Goal: Information Seeking & Learning: Compare options

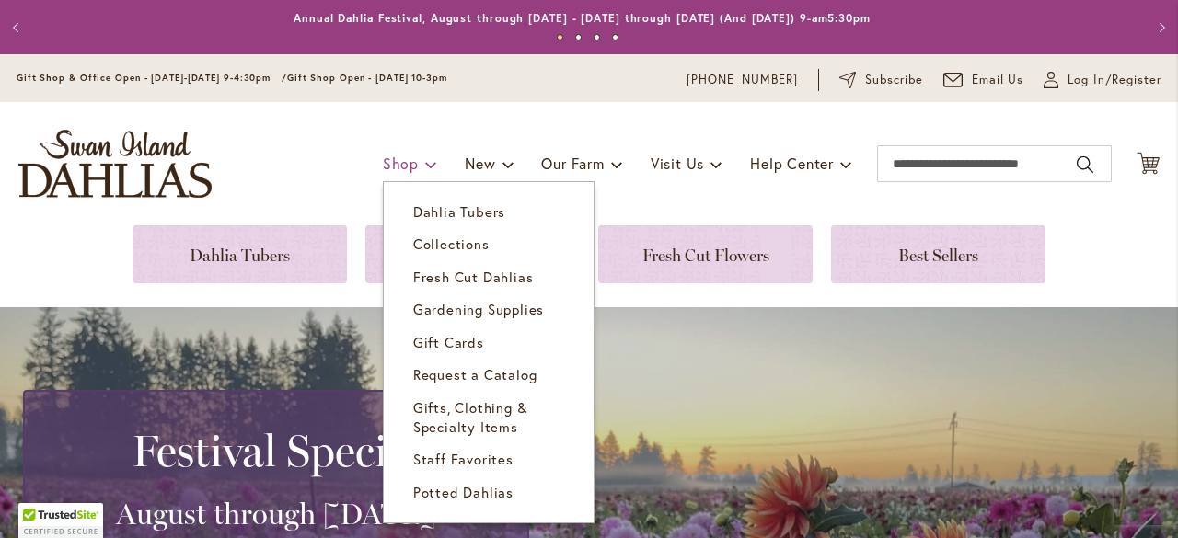
click at [386, 159] on span "Shop" at bounding box center [401, 163] width 36 height 19
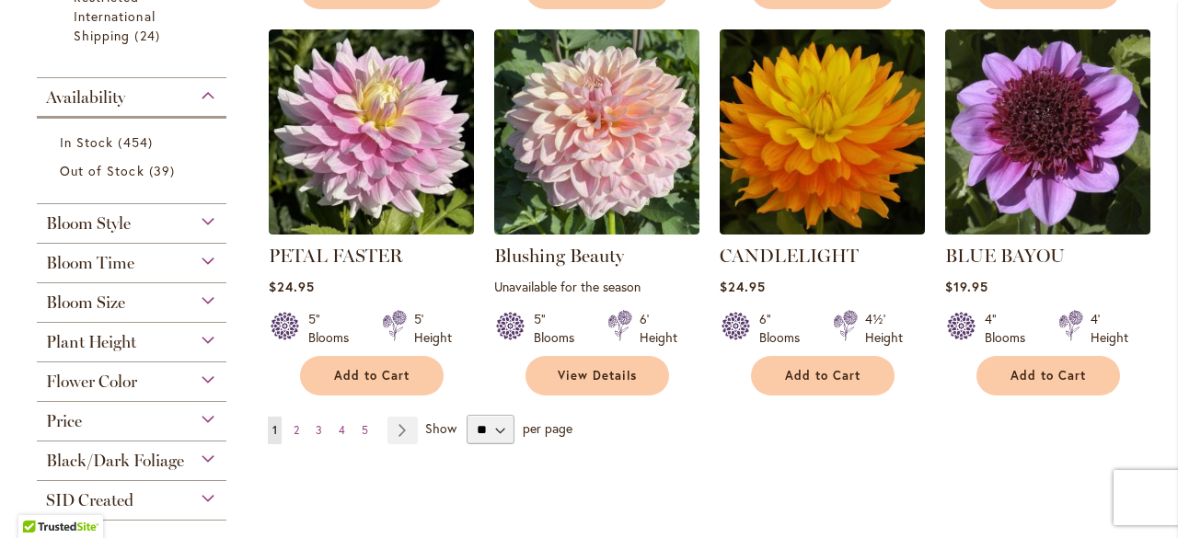
scroll to position [1473, 0]
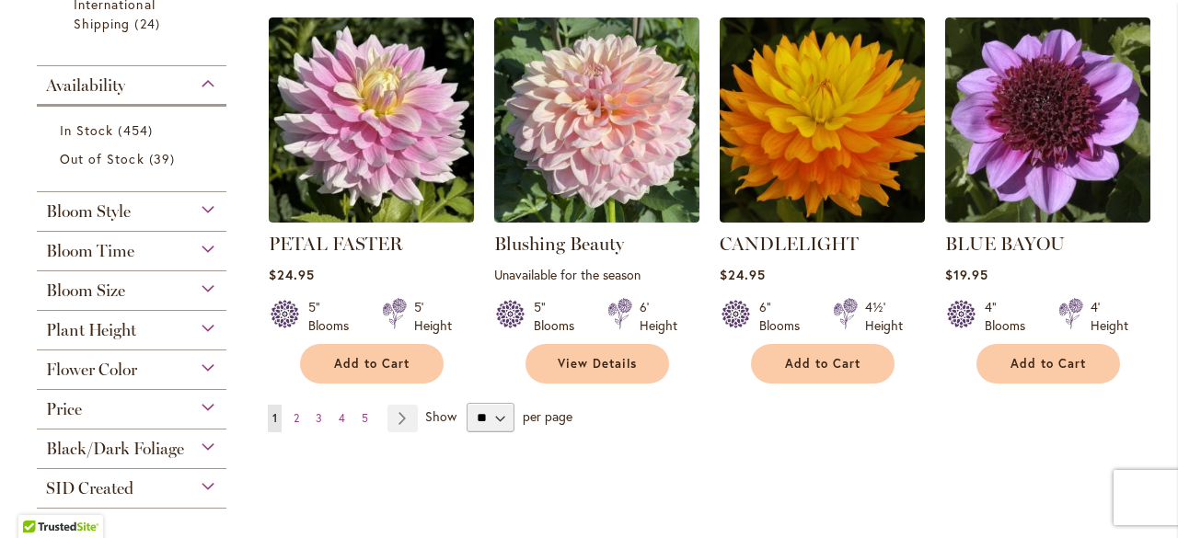
click at [117, 284] on span "Bloom Size" at bounding box center [85, 291] width 79 height 20
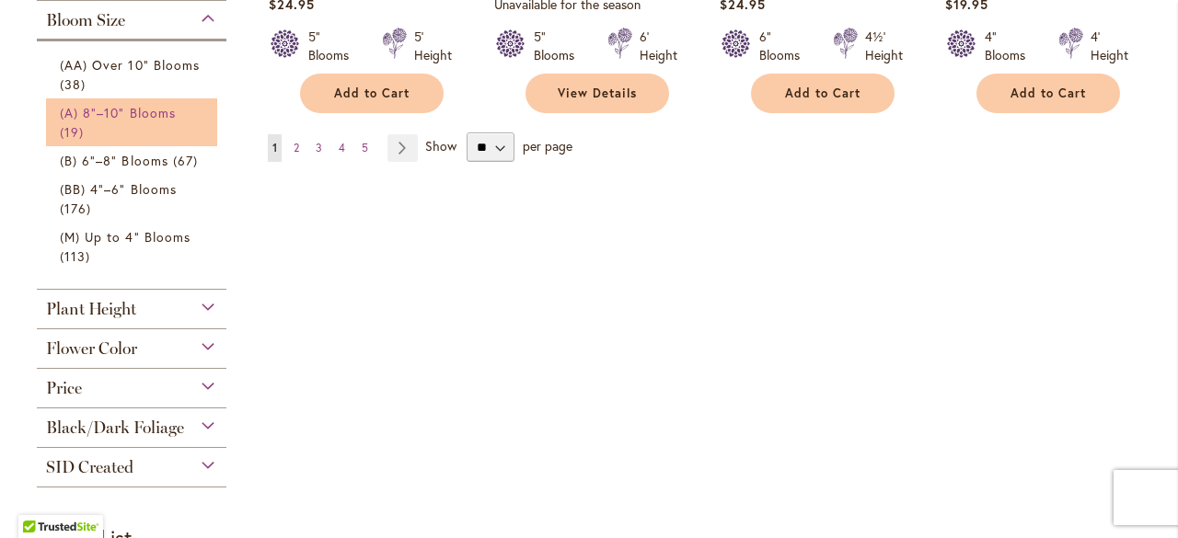
click at [128, 110] on span "(A) 8"–10" Blooms" at bounding box center [118, 112] width 116 height 17
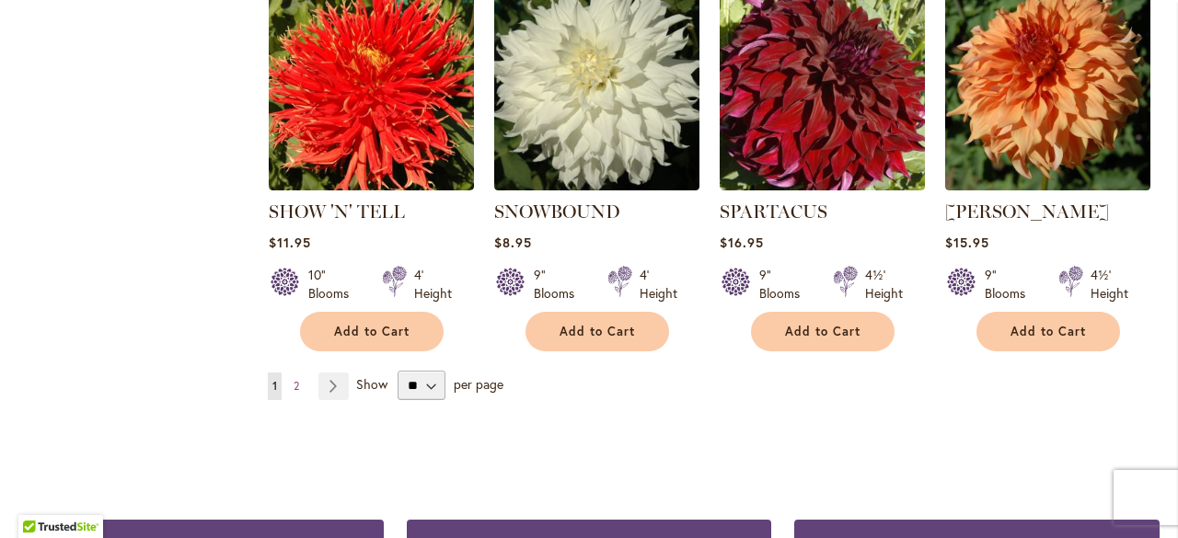
scroll to position [1749, 0]
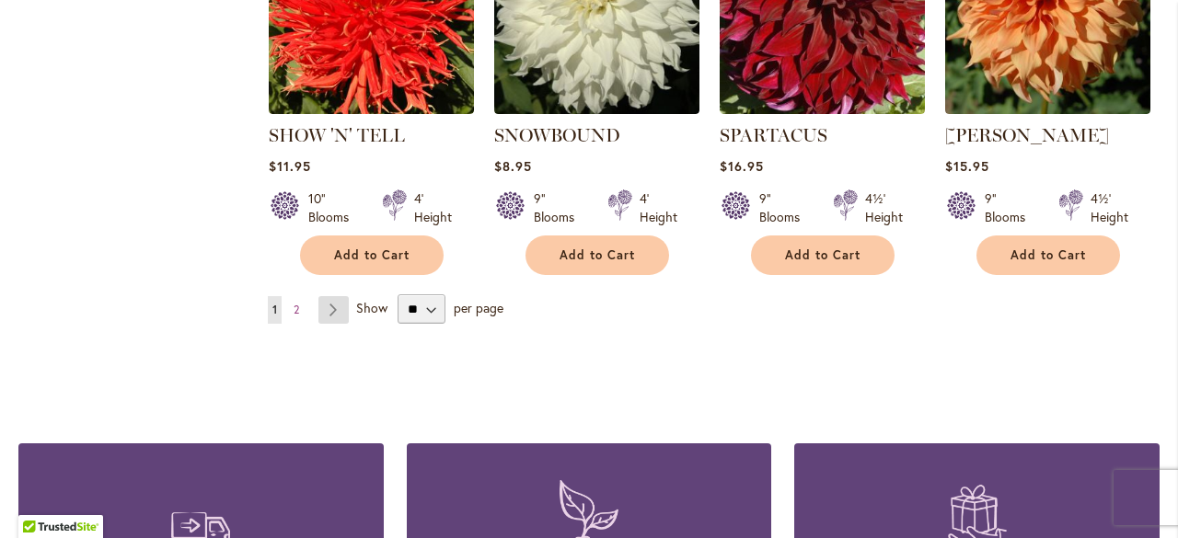
click at [330, 296] on link "Page Next" at bounding box center [333, 310] width 30 height 28
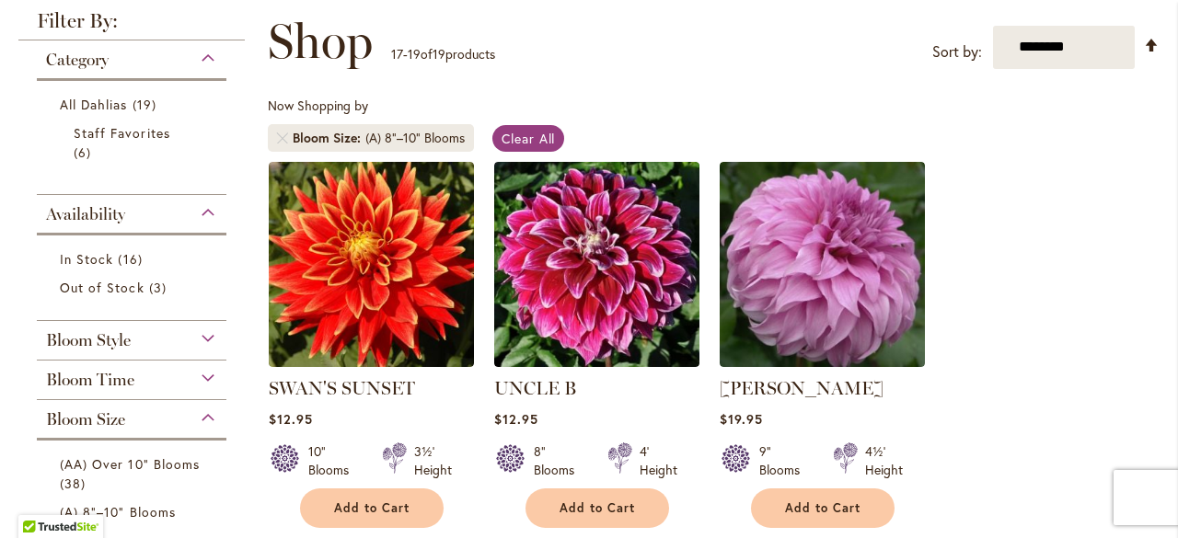
scroll to position [368, 0]
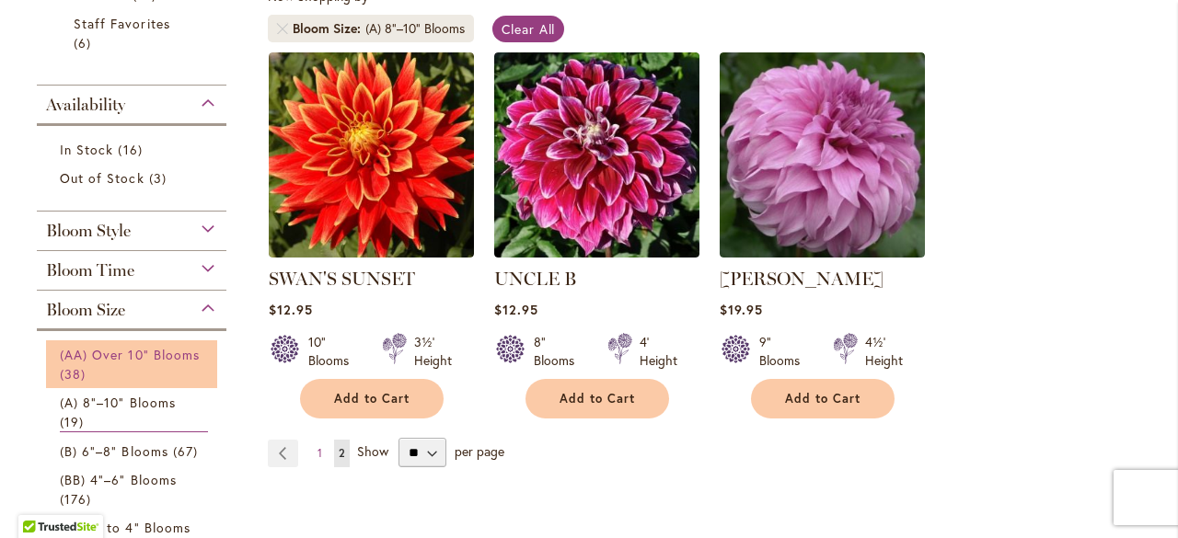
click at [121, 353] on span "(AA) Over 10" Blooms" at bounding box center [130, 354] width 140 height 17
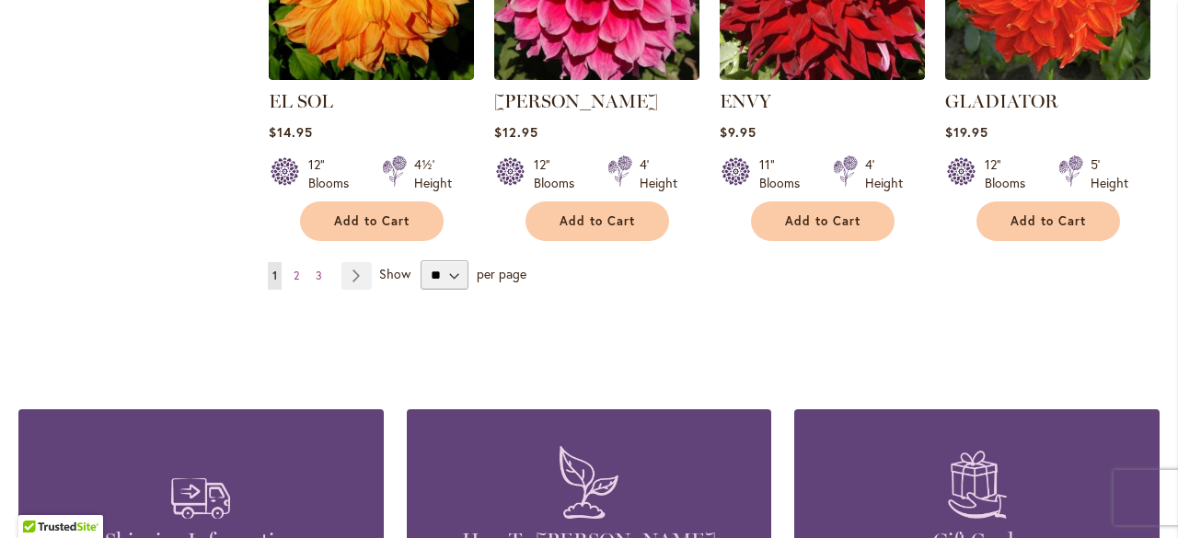
scroll to position [1749, 0]
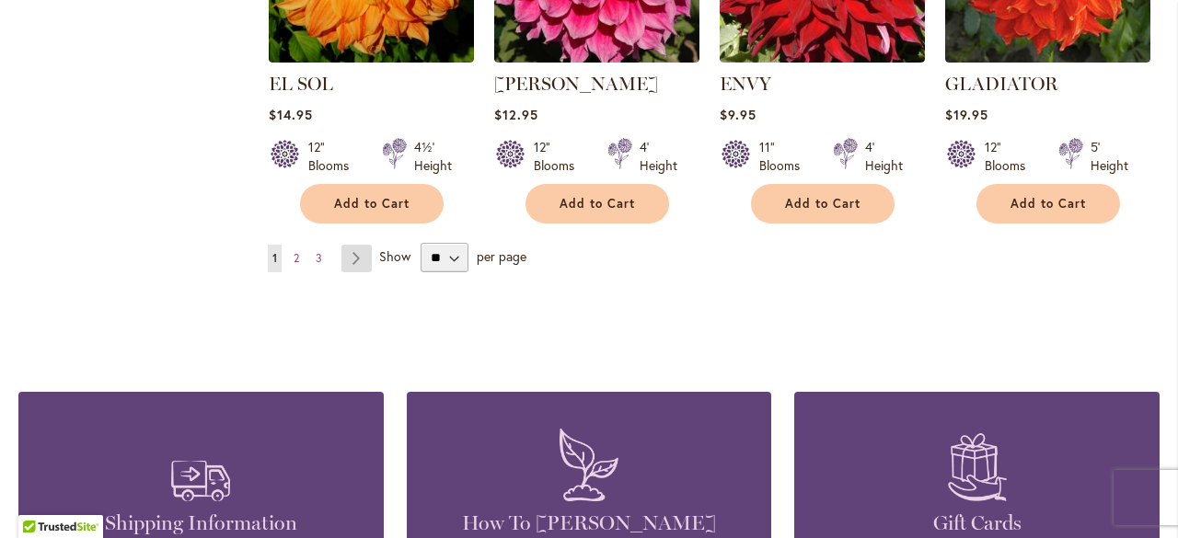
click at [356, 253] on link "Page Next" at bounding box center [356, 259] width 30 height 28
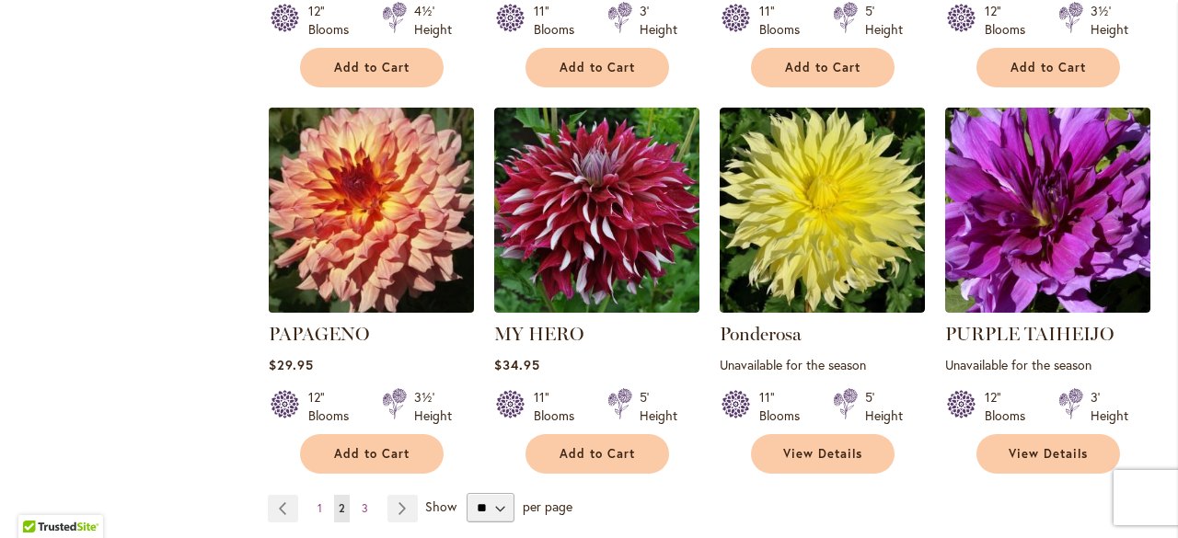
scroll to position [1565, 0]
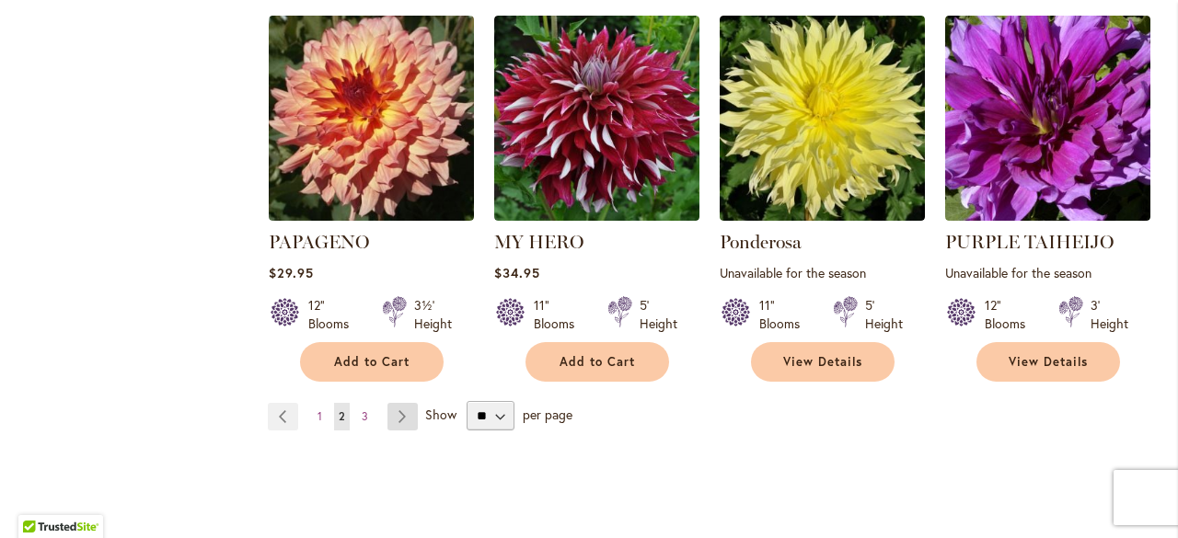
click at [397, 410] on link "Page Next" at bounding box center [403, 417] width 30 height 28
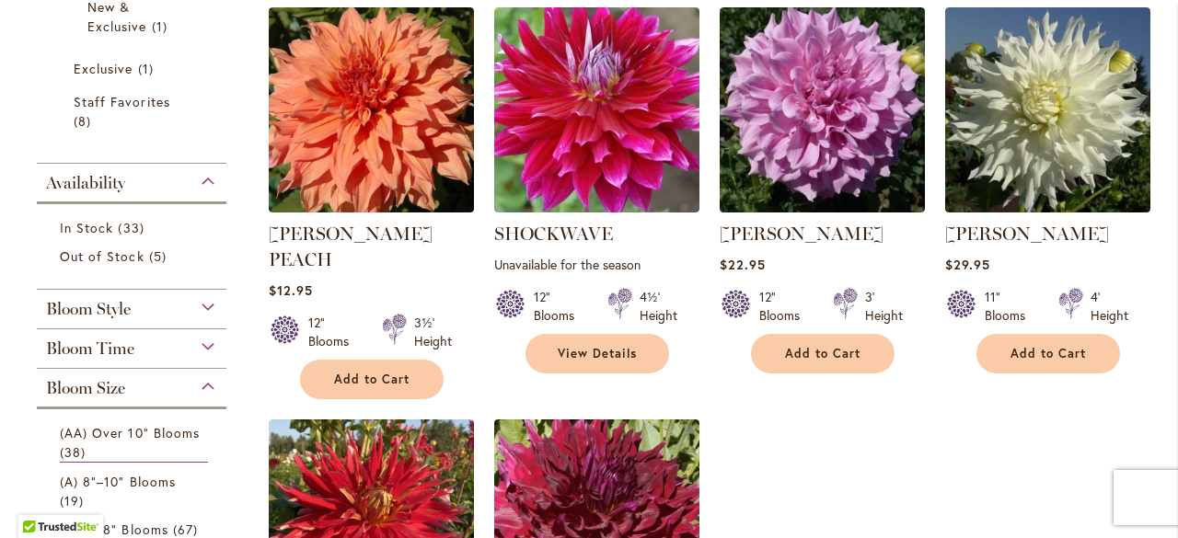
scroll to position [495, 0]
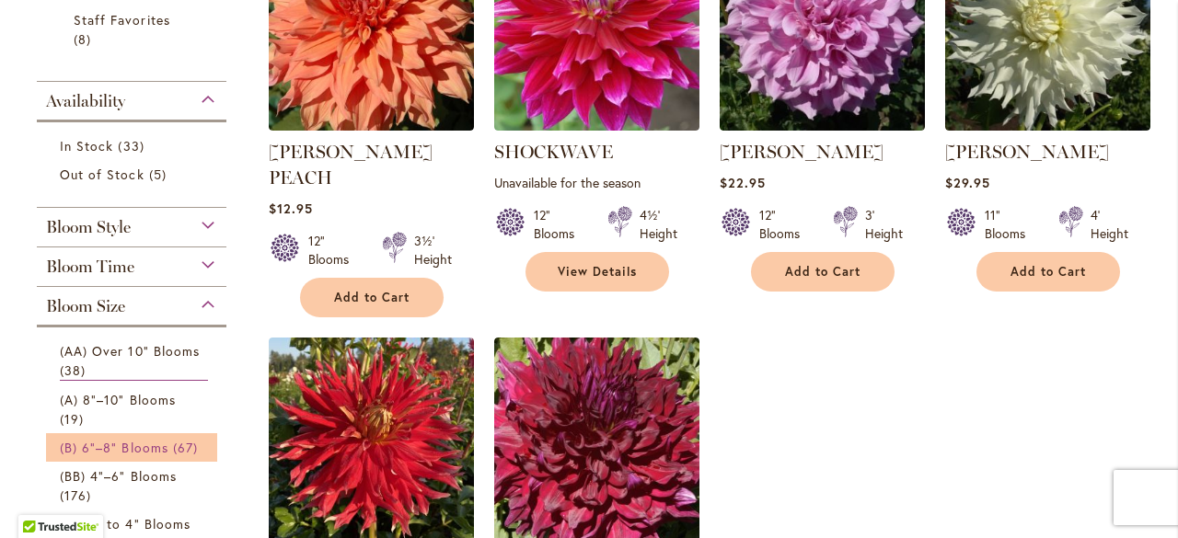
click at [125, 451] on span "(B) 6"–8" Blooms" at bounding box center [114, 447] width 109 height 17
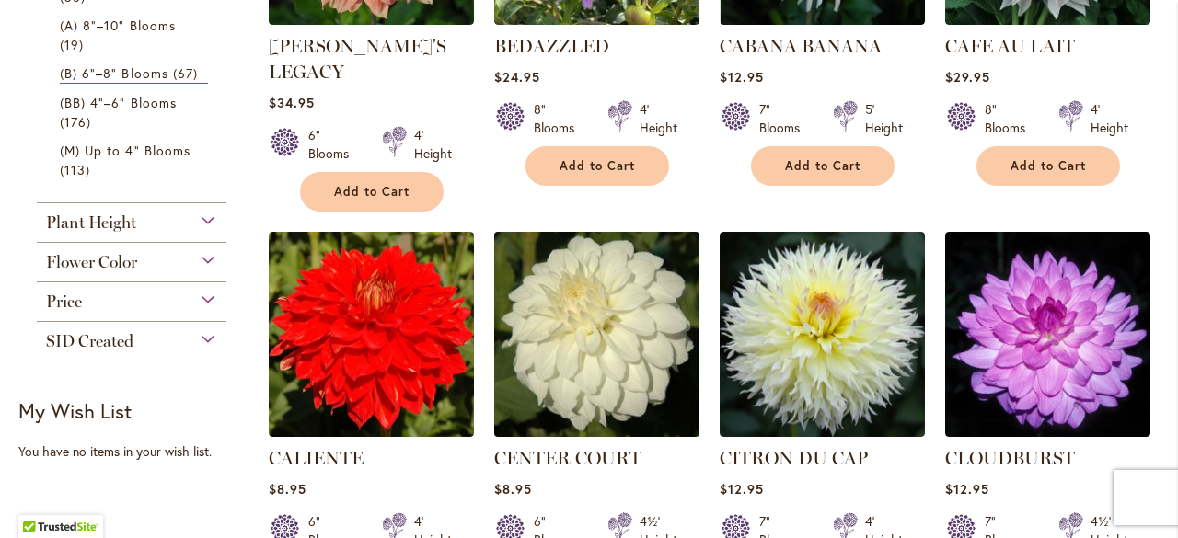
scroll to position [1048, 0]
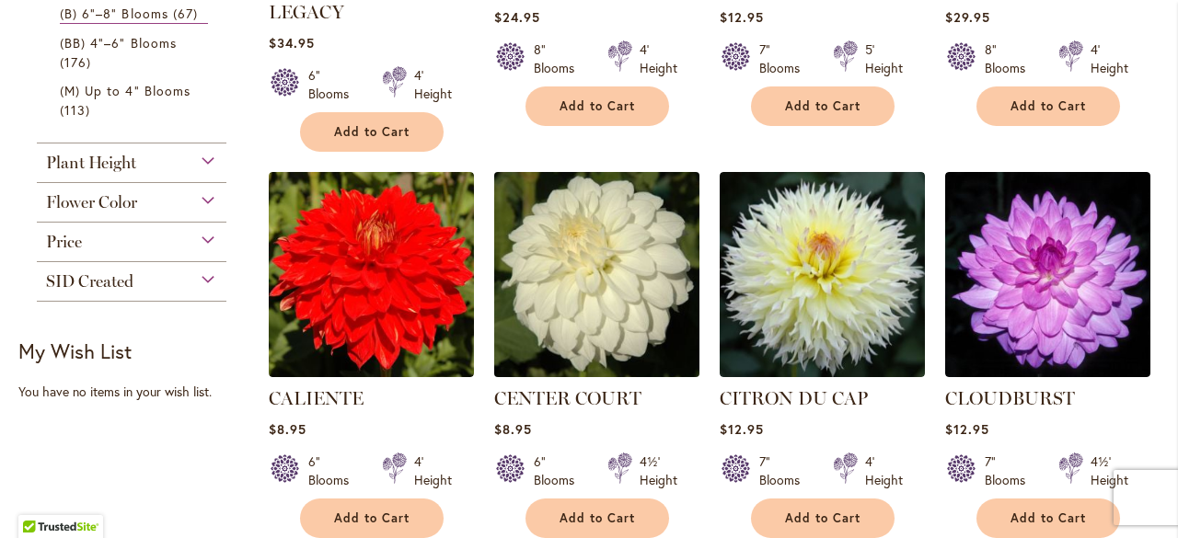
click at [627, 289] on img at bounding box center [596, 274] width 215 height 215
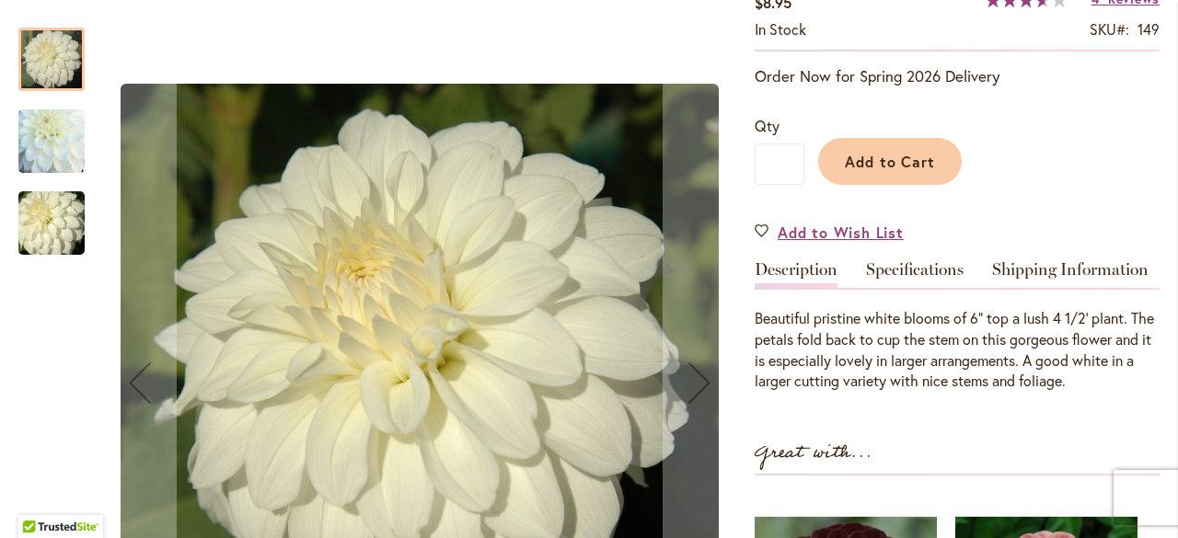
scroll to position [368, 0]
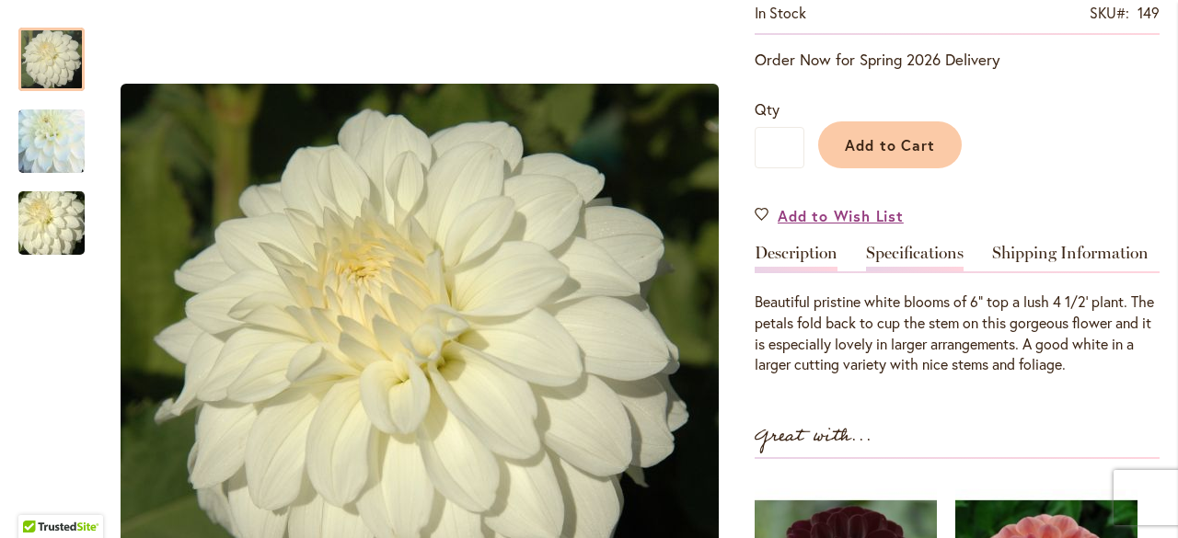
click at [924, 257] on link "Specifications" at bounding box center [915, 258] width 98 height 27
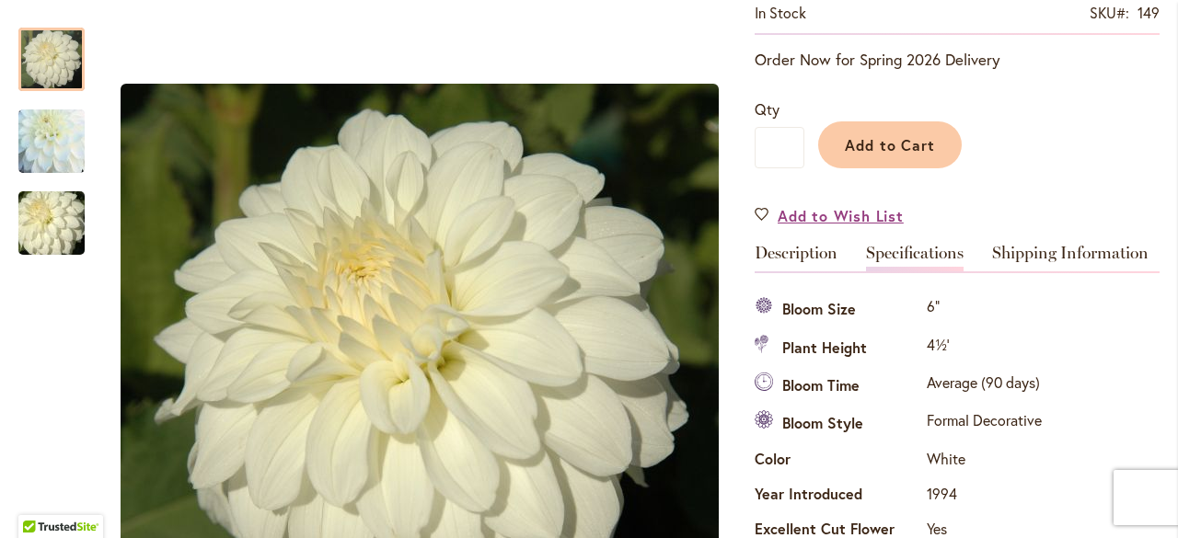
scroll to position [612, 0]
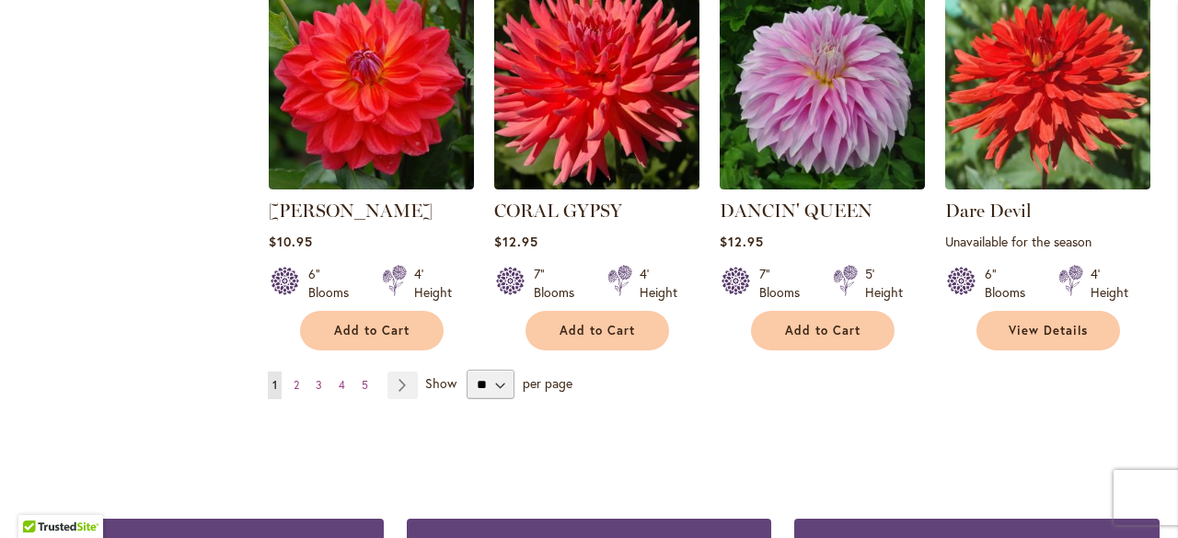
scroll to position [1692, 0]
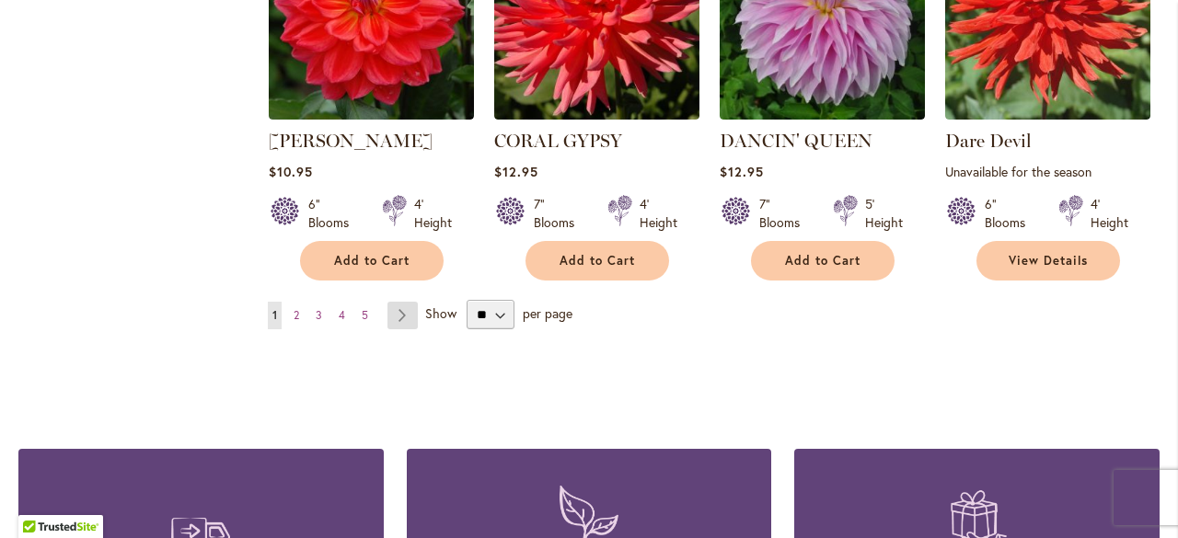
click at [400, 302] on link "Page Next" at bounding box center [403, 316] width 30 height 28
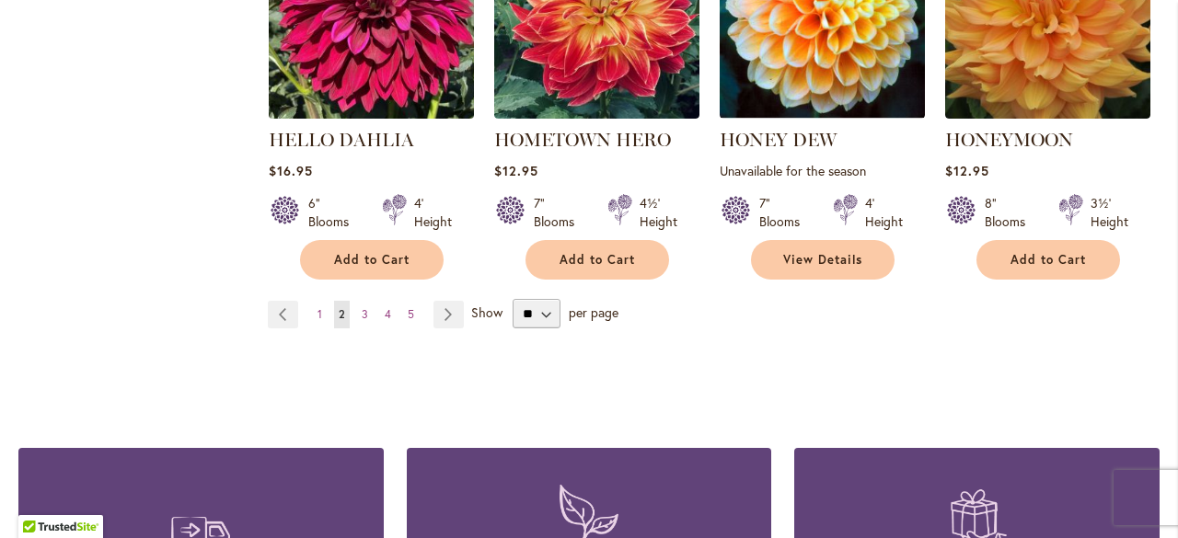
scroll to position [1841, 0]
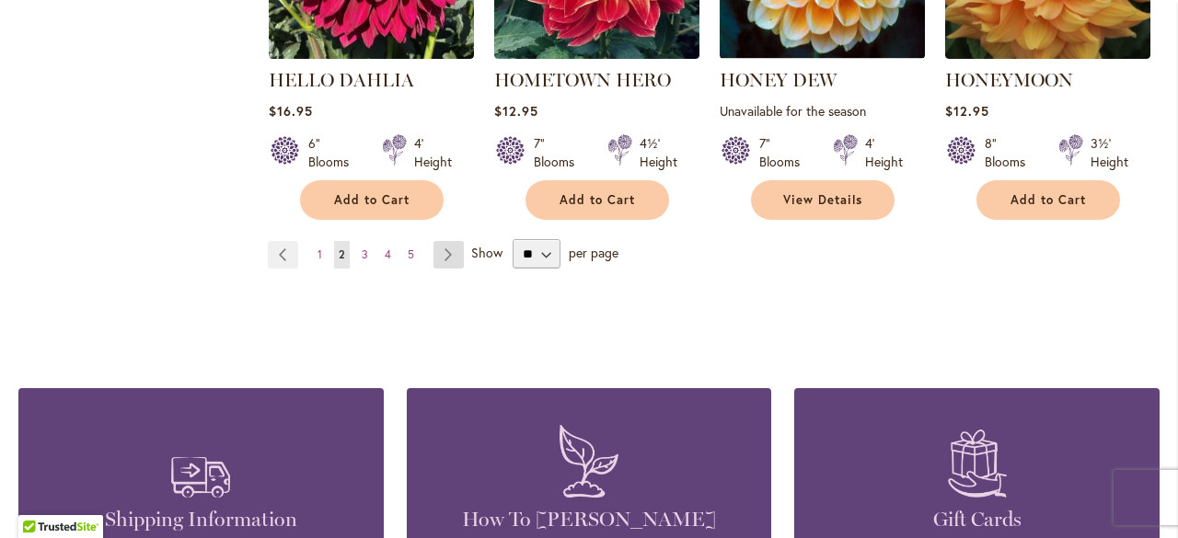
click at [445, 257] on link "Page Next" at bounding box center [449, 255] width 30 height 28
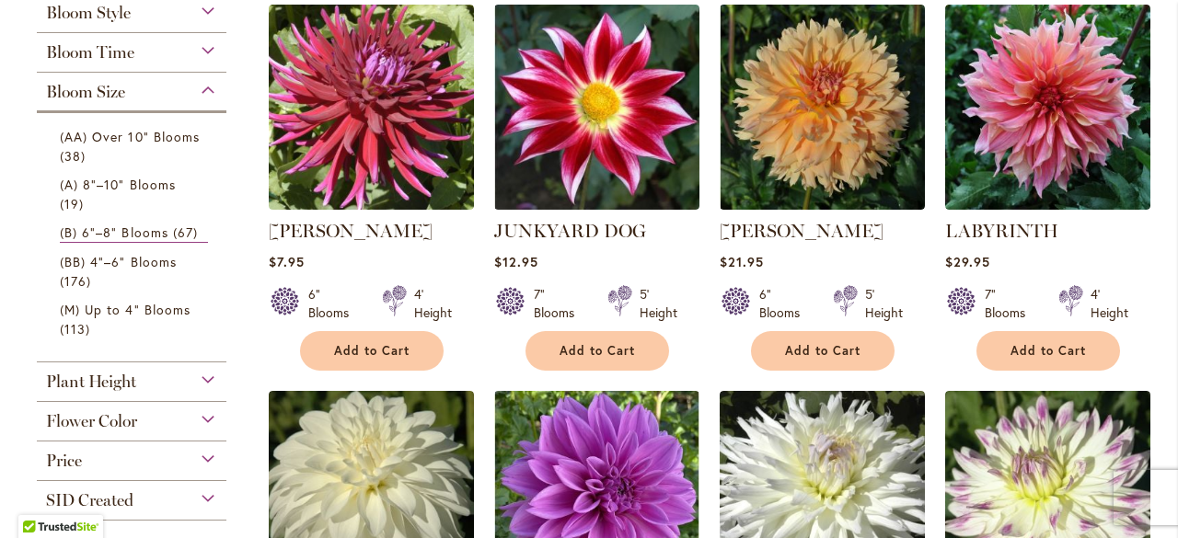
scroll to position [1013, 0]
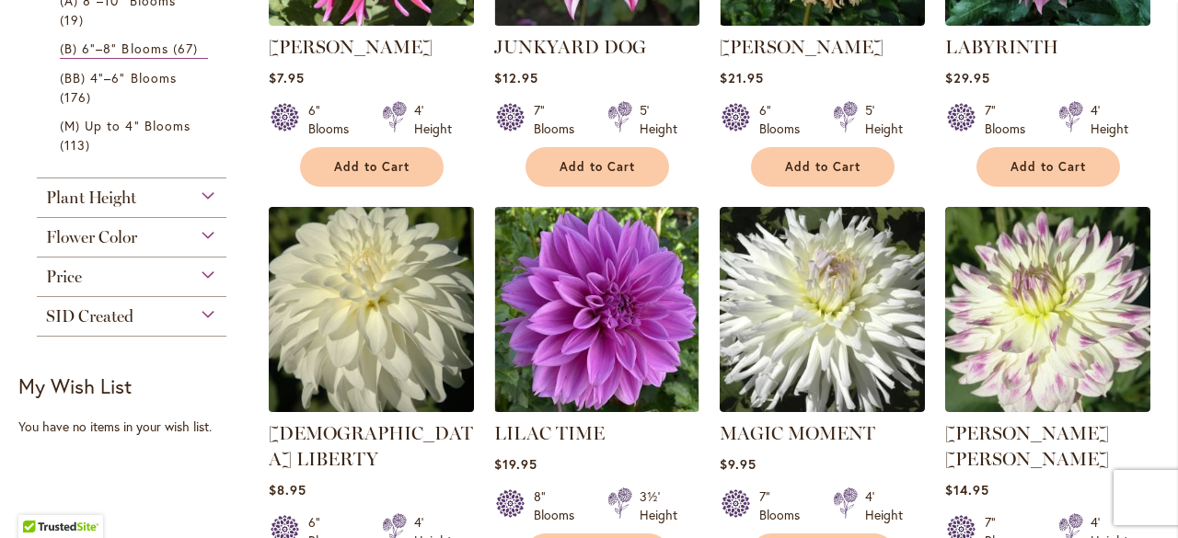
click at [401, 272] on img at bounding box center [370, 309] width 215 height 215
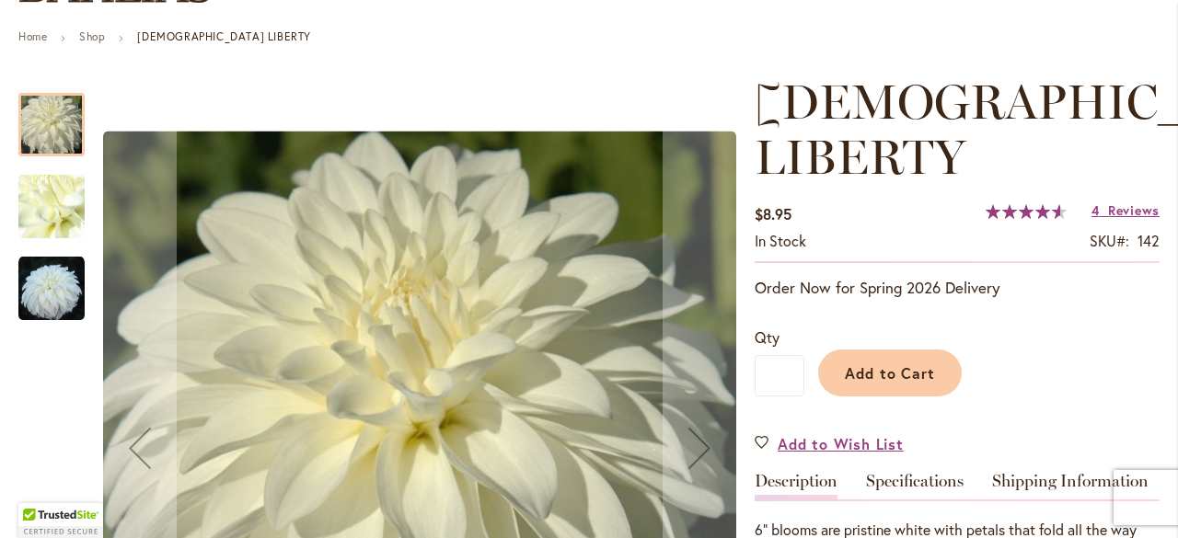
scroll to position [276, 0]
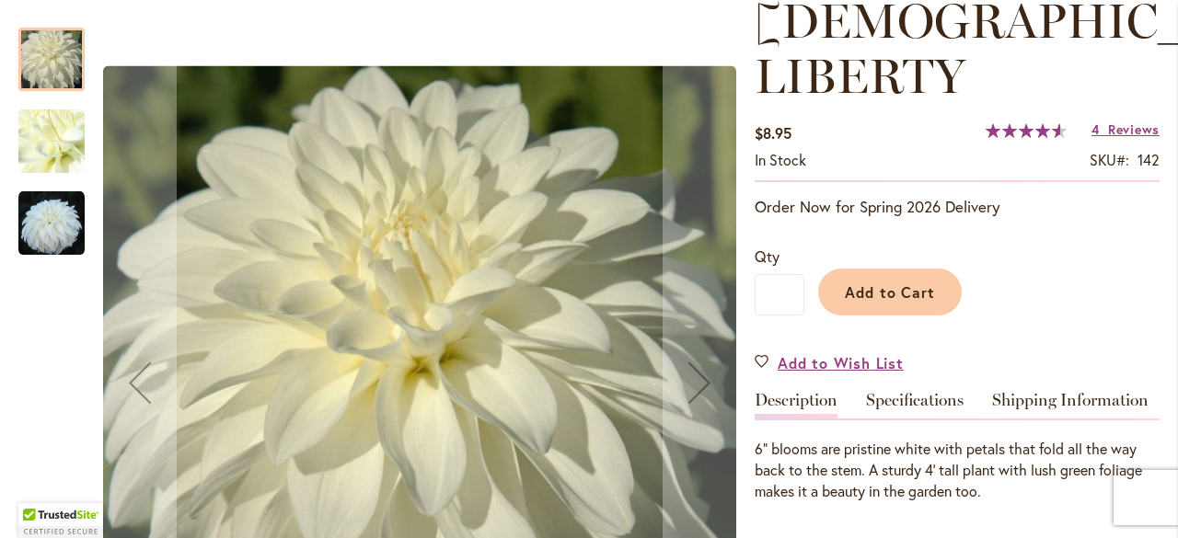
click at [58, 226] on img "LADY LIBERTY" at bounding box center [51, 224] width 66 height 66
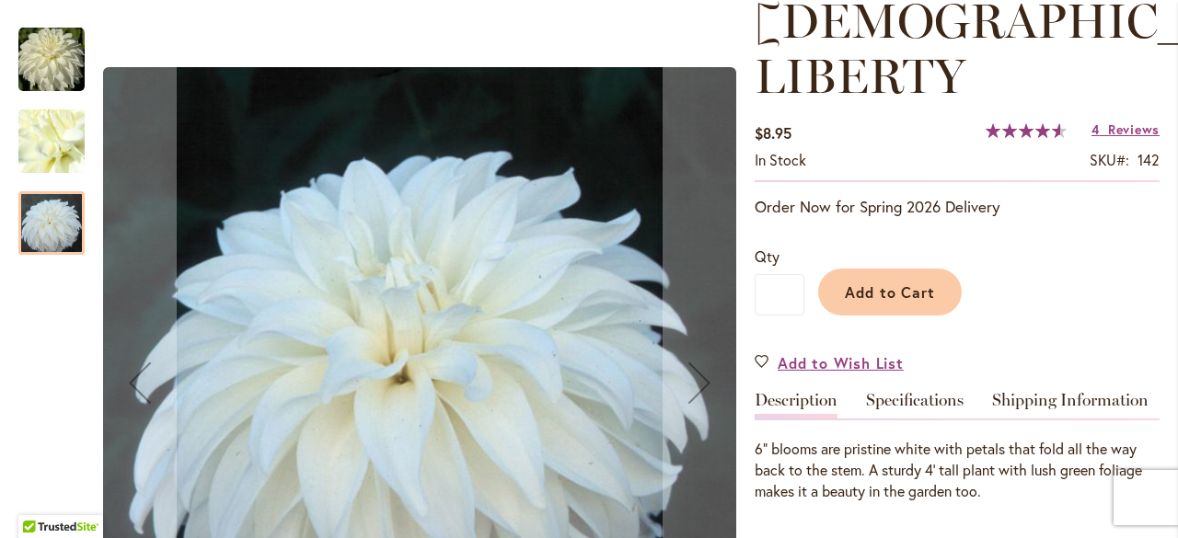
click at [55, 136] on img "LADY LIBERTY" at bounding box center [51, 141] width 133 height 99
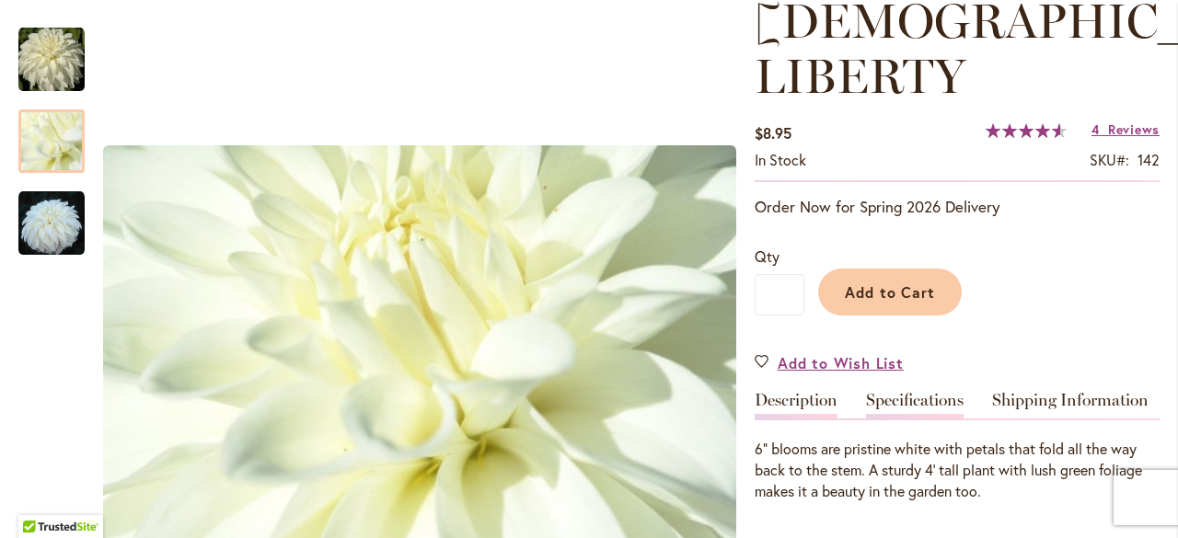
click at [909, 392] on link "Specifications" at bounding box center [915, 405] width 98 height 27
click at [0, 0] on th "Black/Dark Foliage" at bounding box center [0, 0] width 0 height 0
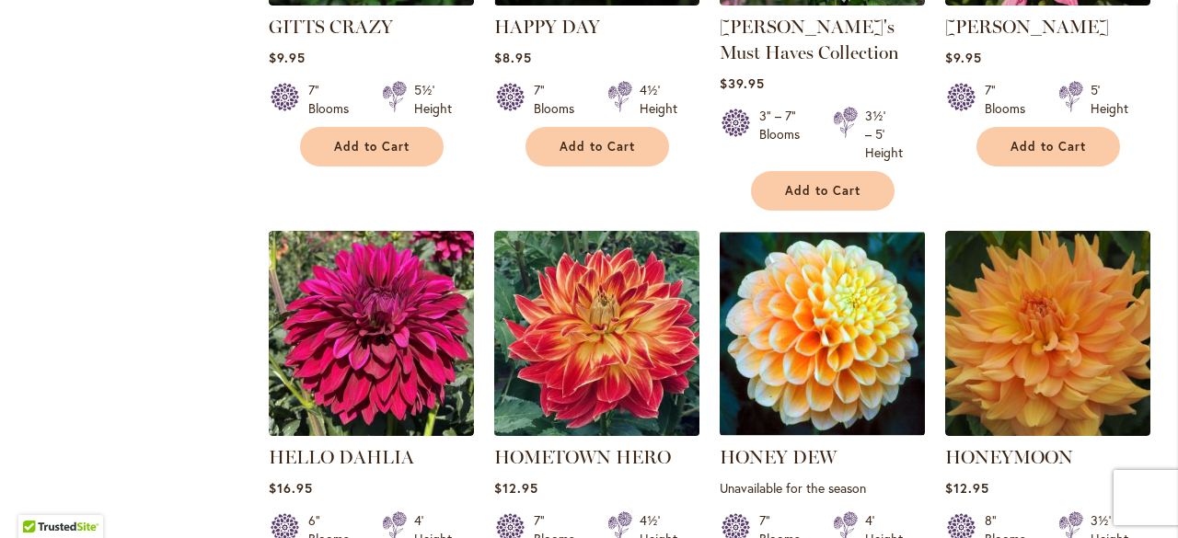
scroll to position [1749, 0]
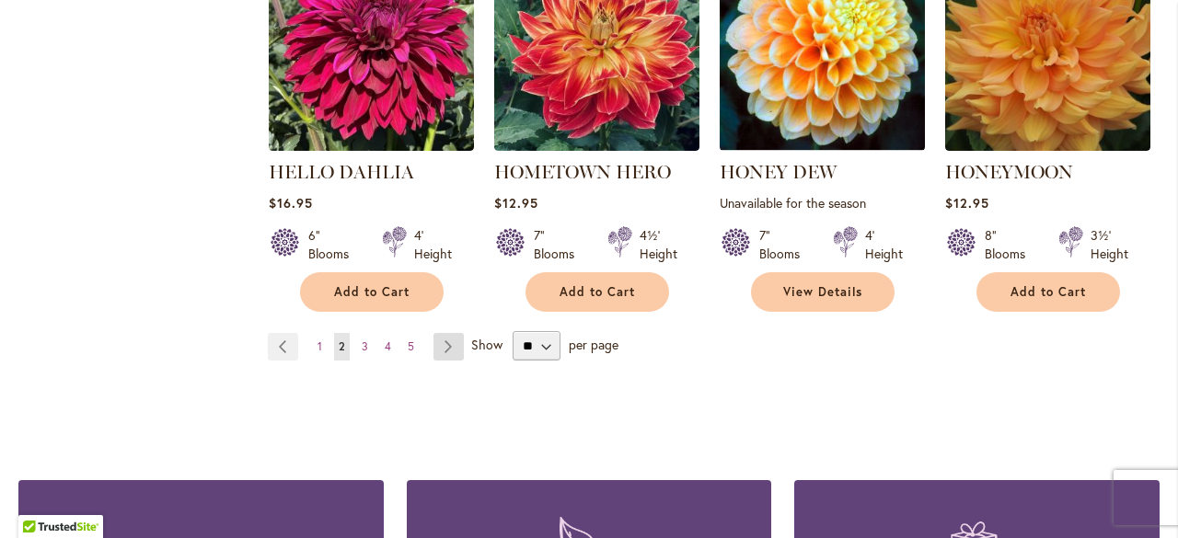
click at [443, 348] on link "Page Next" at bounding box center [449, 347] width 30 height 28
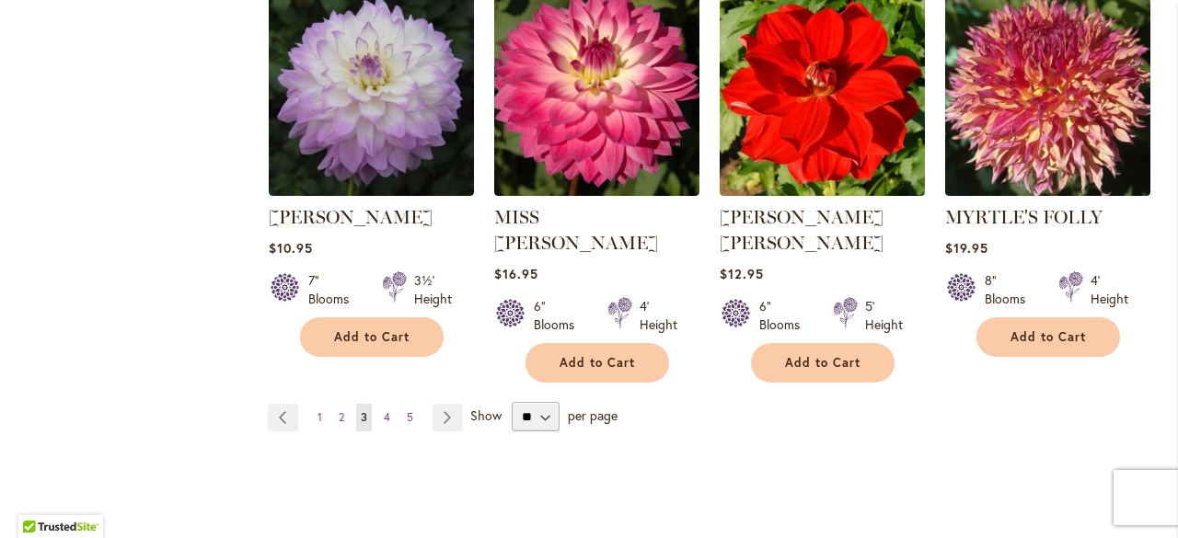
scroll to position [1657, 0]
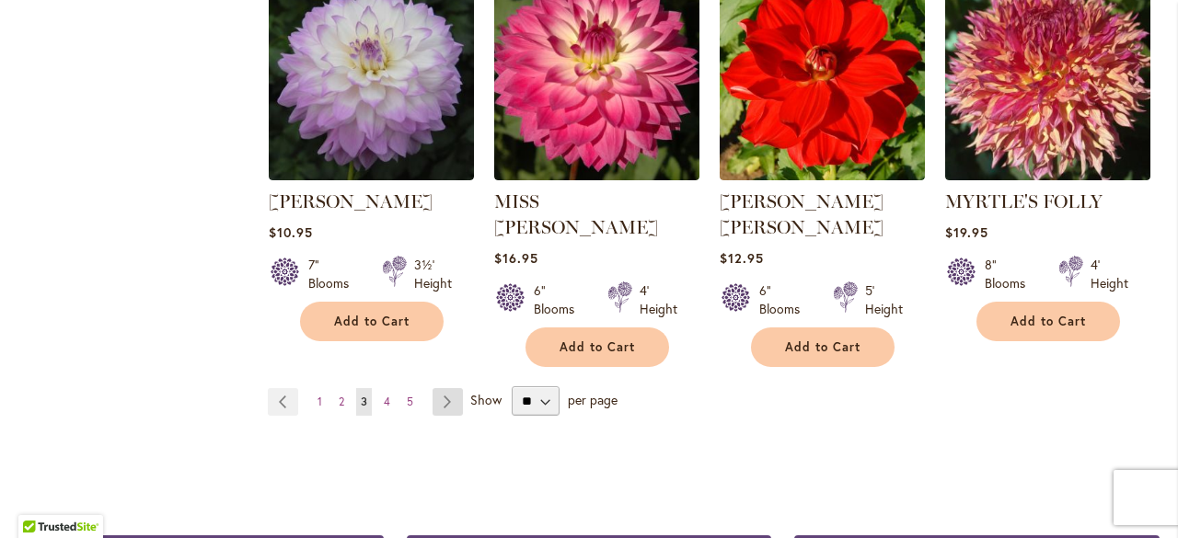
click at [447, 388] on link "Page Next" at bounding box center [448, 402] width 30 height 28
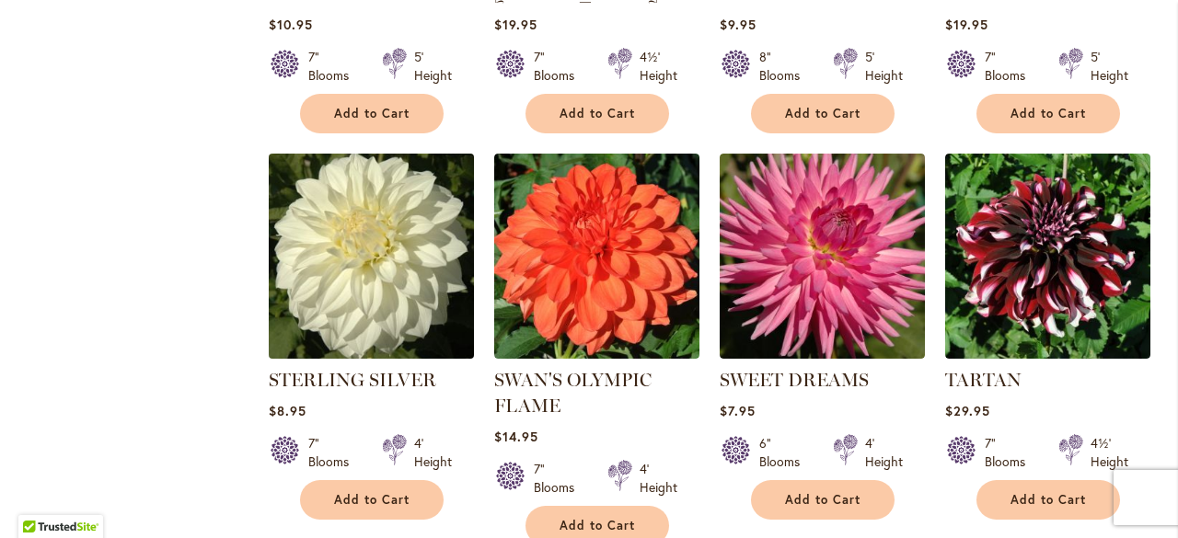
scroll to position [1508, 0]
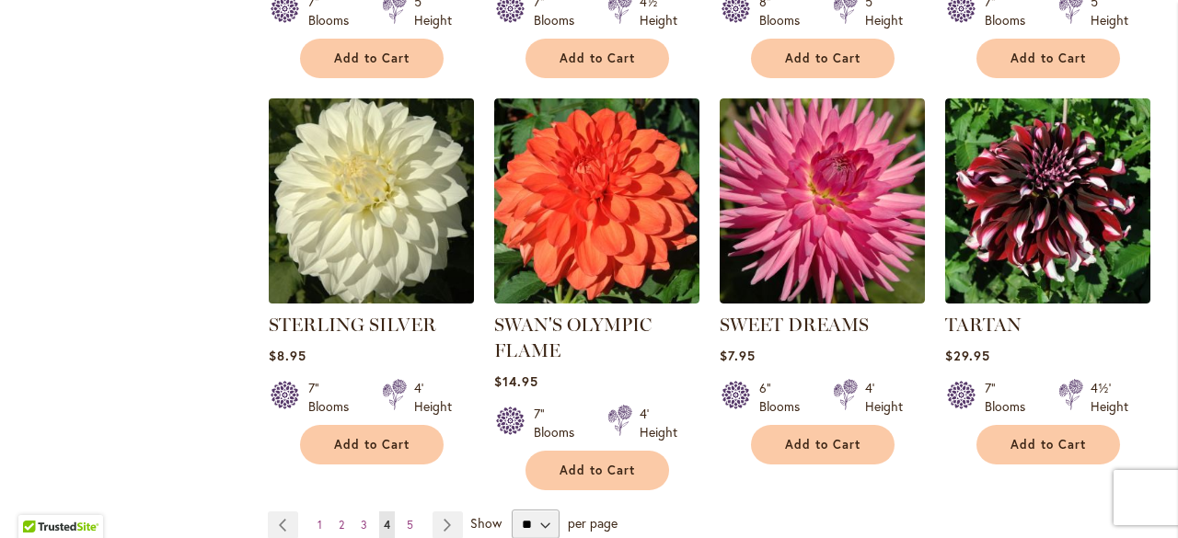
click at [340, 213] on img at bounding box center [370, 200] width 215 height 215
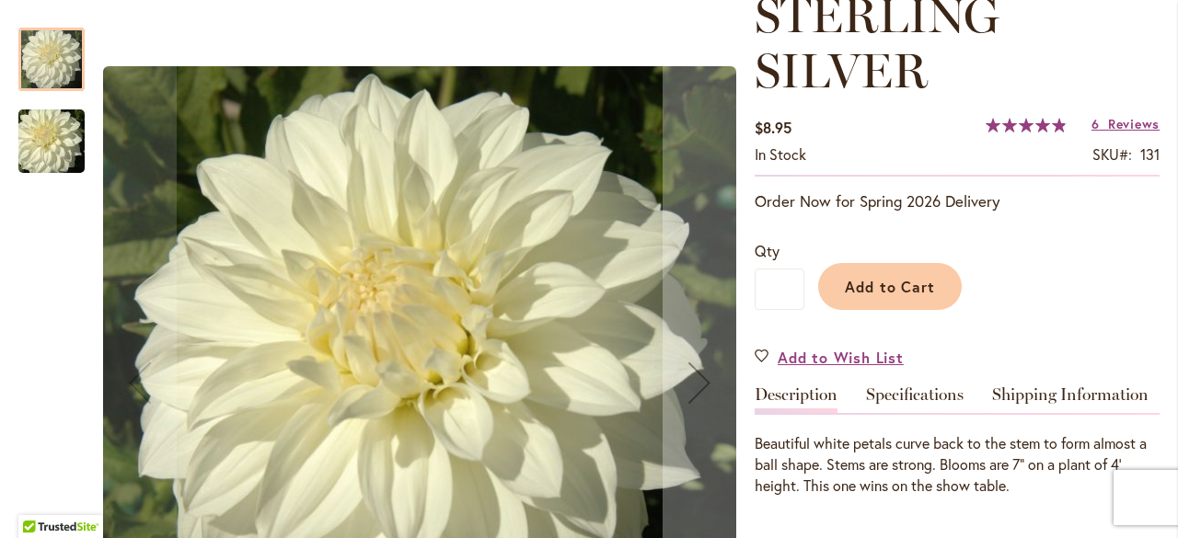
scroll to position [368, 0]
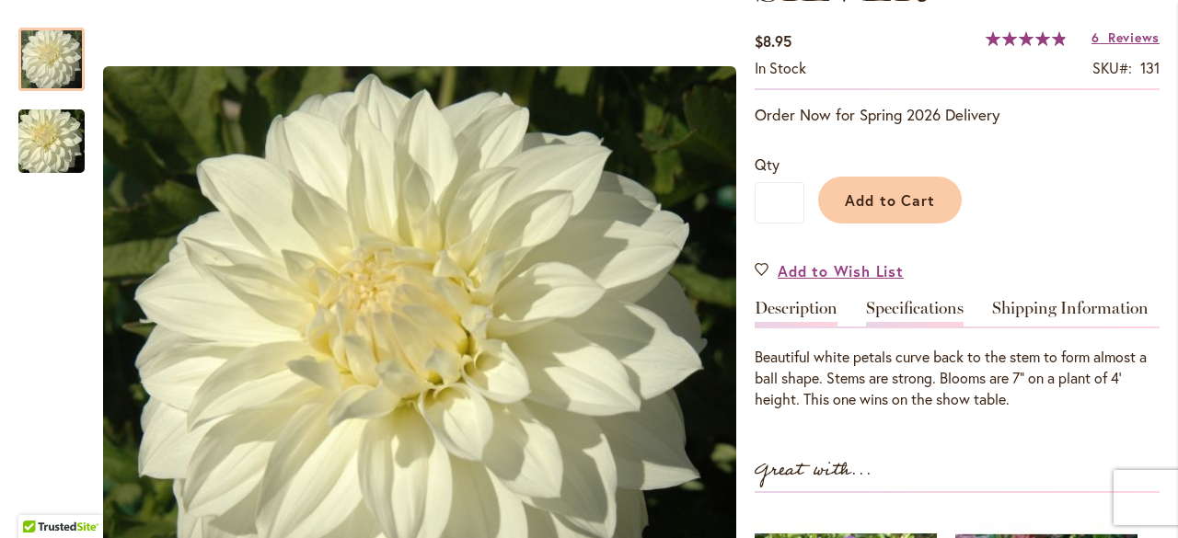
click at [918, 302] on link "Specifications" at bounding box center [915, 313] width 98 height 27
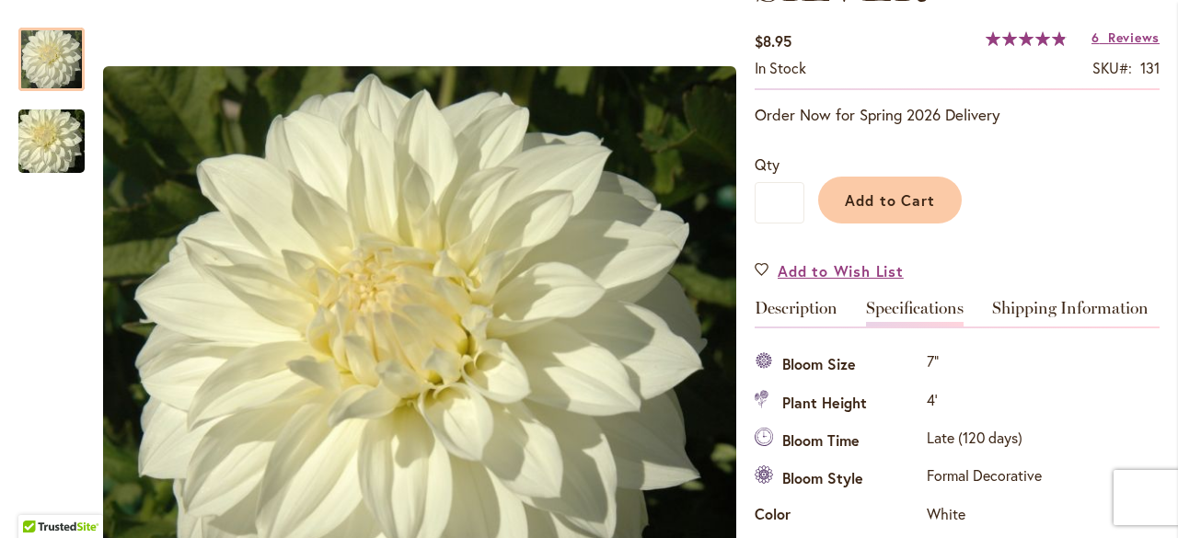
scroll to position [667, 0]
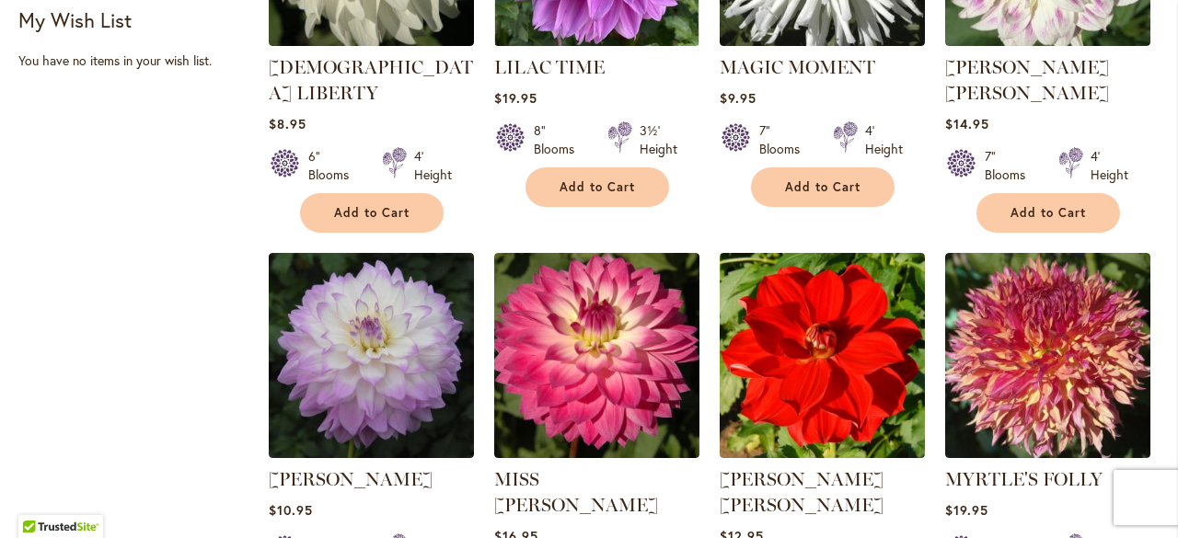
scroll to position [1381, 0]
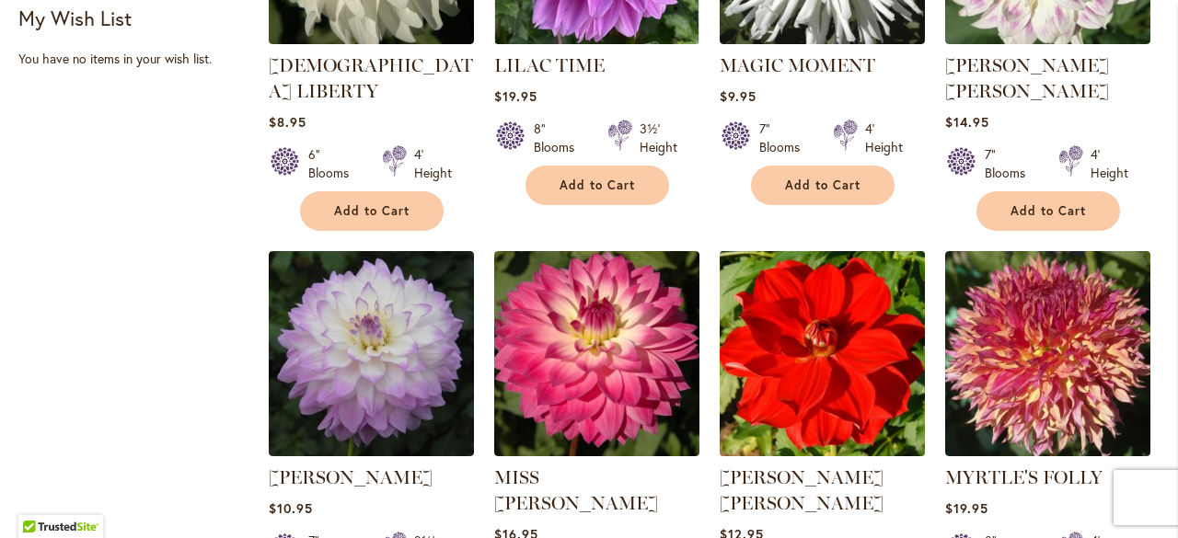
click at [806, 322] on img at bounding box center [821, 353] width 215 height 215
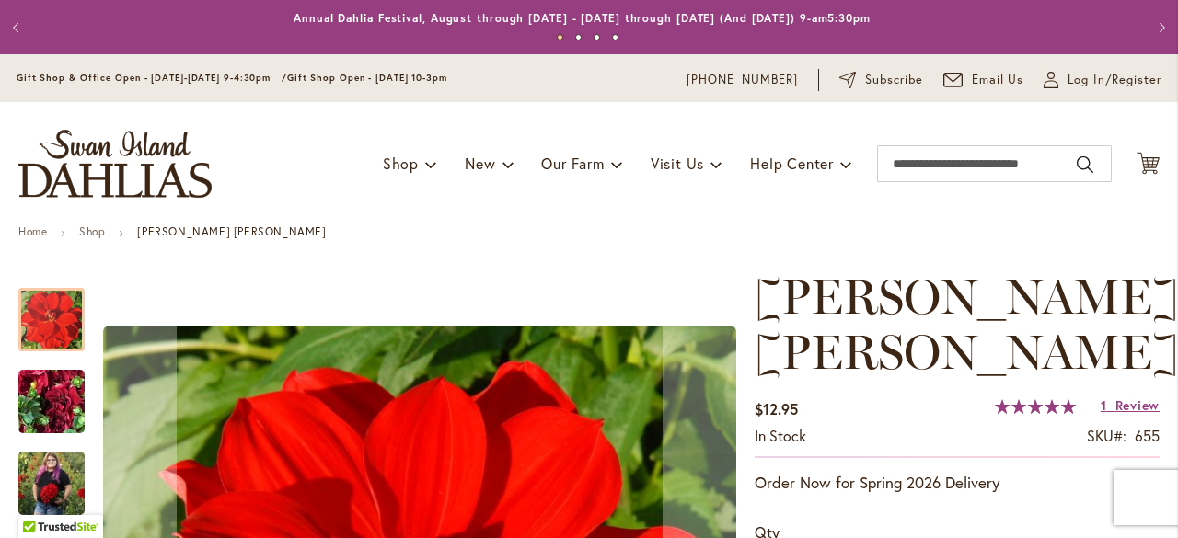
scroll to position [276, 0]
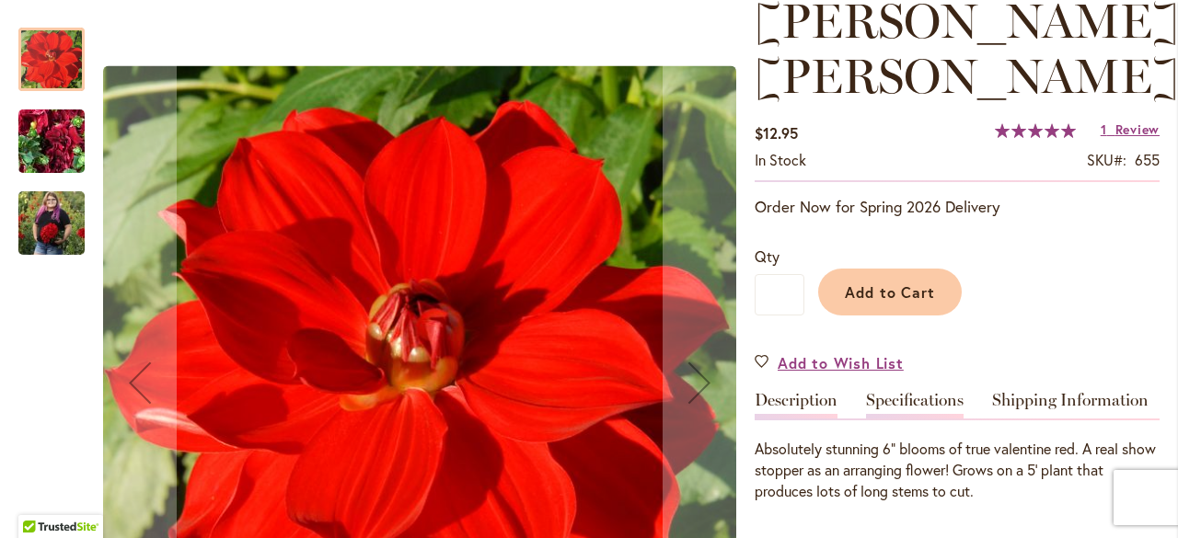
click at [914, 392] on link "Specifications" at bounding box center [915, 405] width 98 height 27
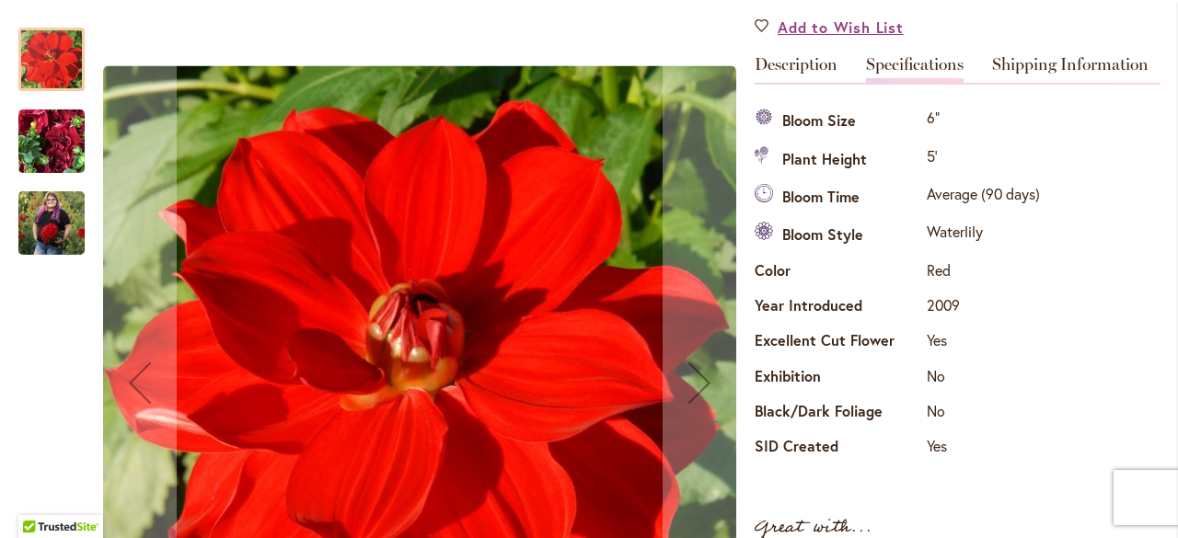
click at [65, 130] on img "MOLLY ANN" at bounding box center [51, 141] width 133 height 99
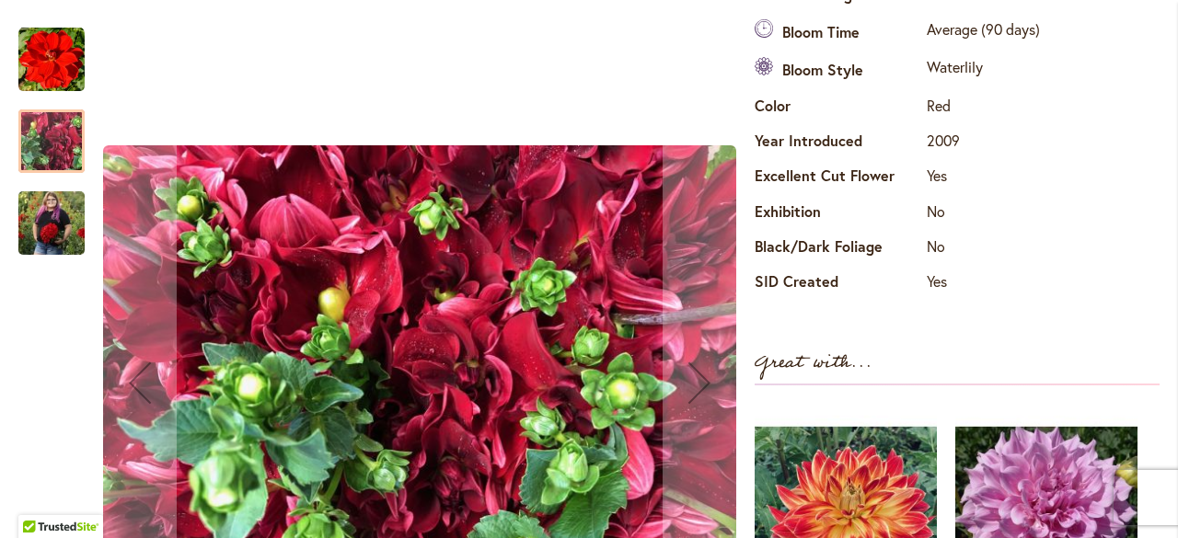
scroll to position [796, 0]
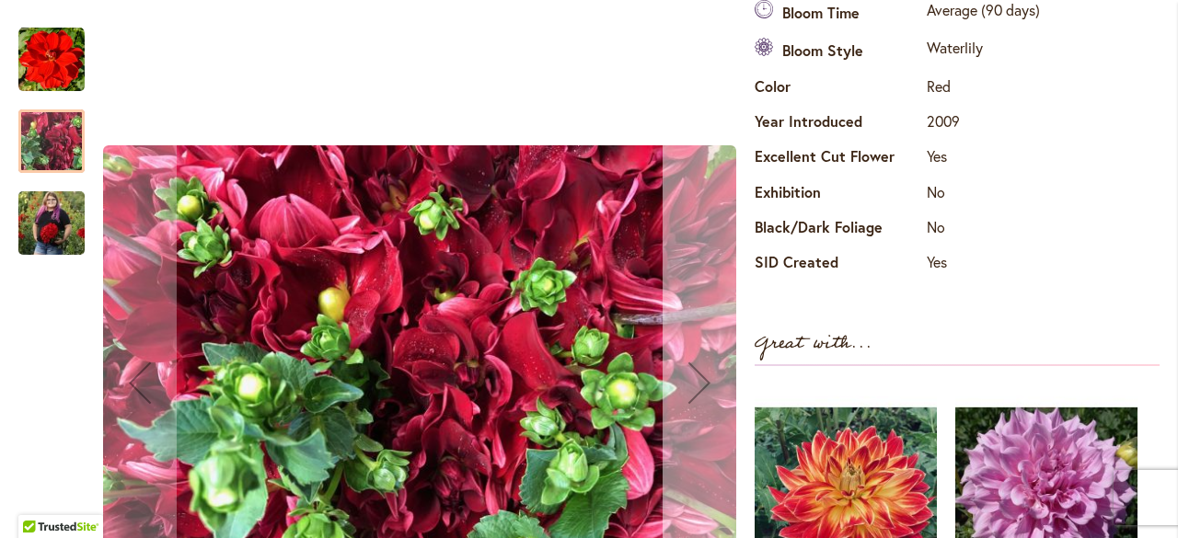
click at [690, 369] on div "Next" at bounding box center [700, 383] width 74 height 74
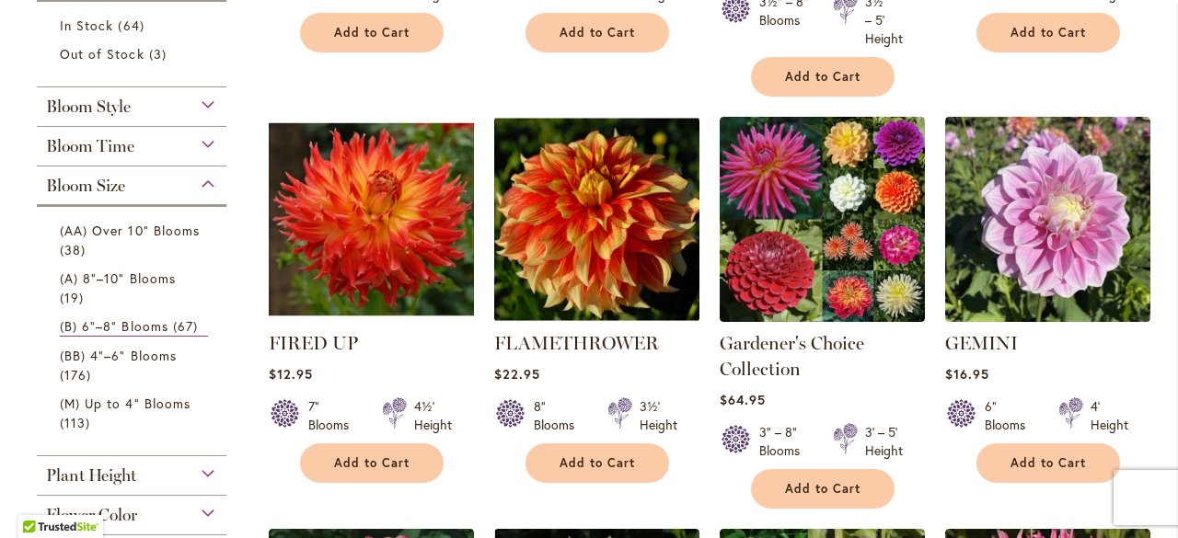
scroll to position [736, 0]
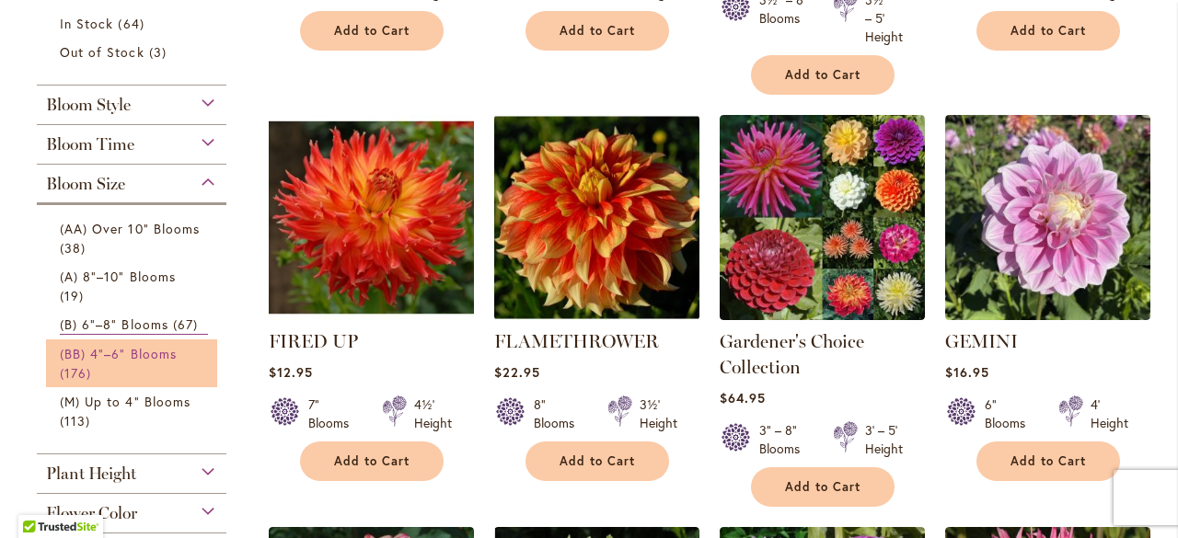
click at [149, 356] on span "(BB) 4"–6" Blooms" at bounding box center [118, 353] width 117 height 17
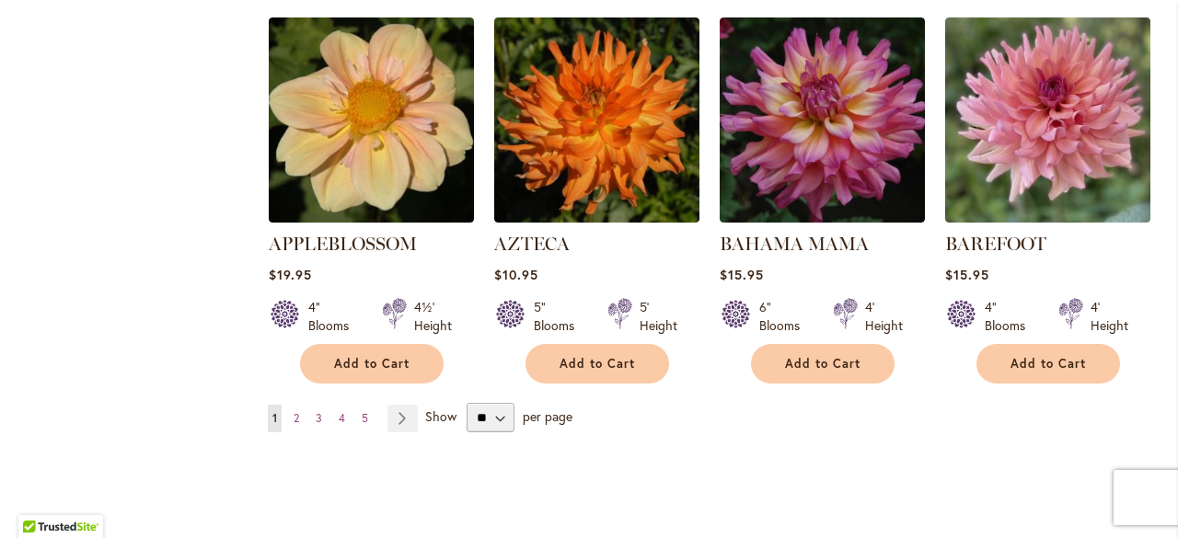
scroll to position [1565, 0]
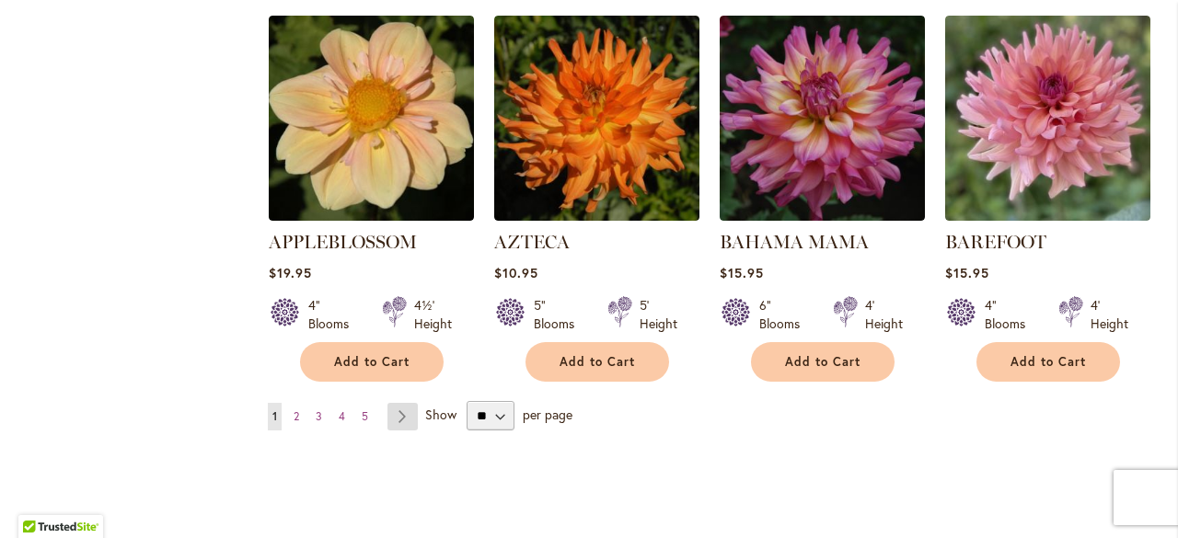
click at [395, 412] on link "Page Next" at bounding box center [403, 417] width 30 height 28
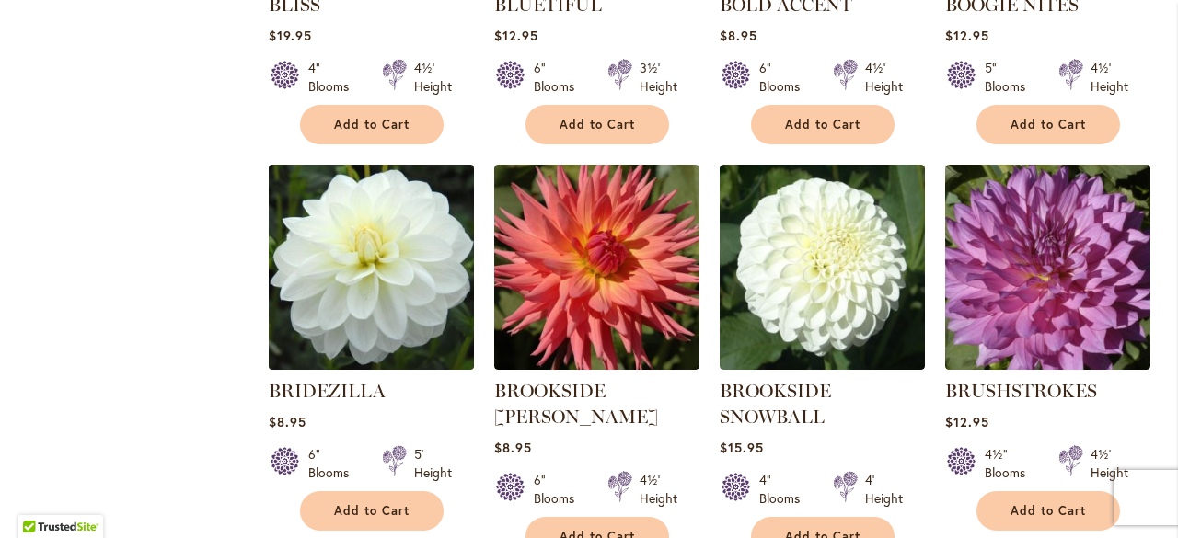
scroll to position [1416, 0]
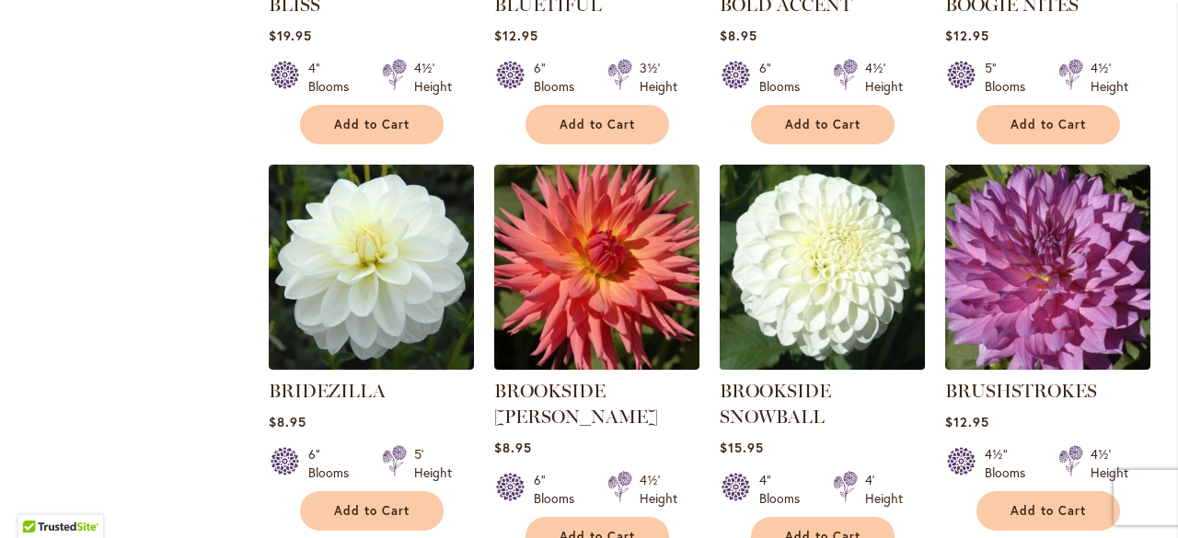
click at [842, 272] on img at bounding box center [821, 266] width 215 height 215
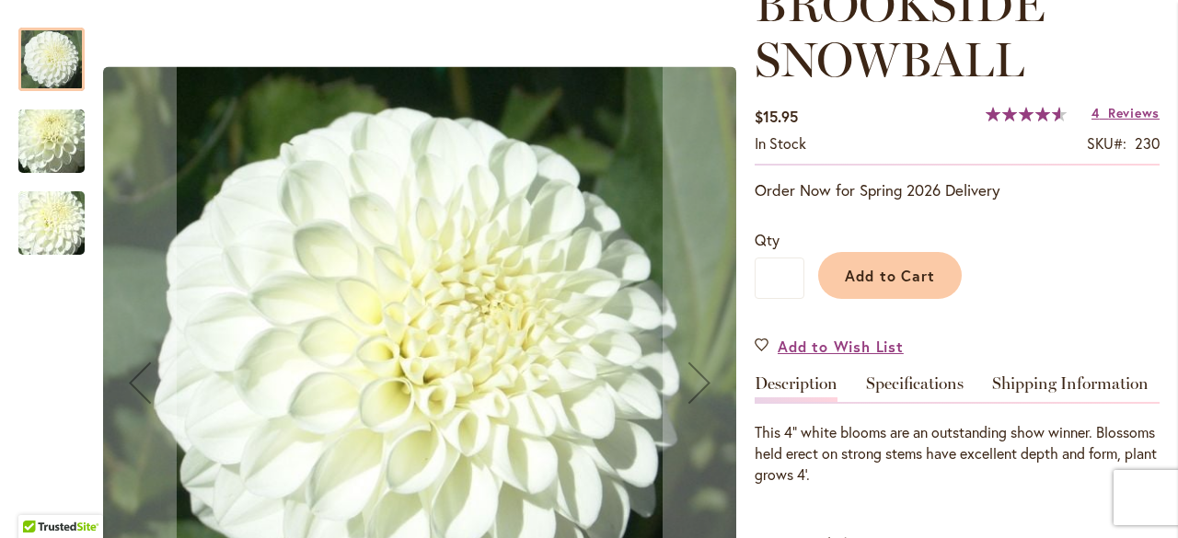
scroll to position [368, 0]
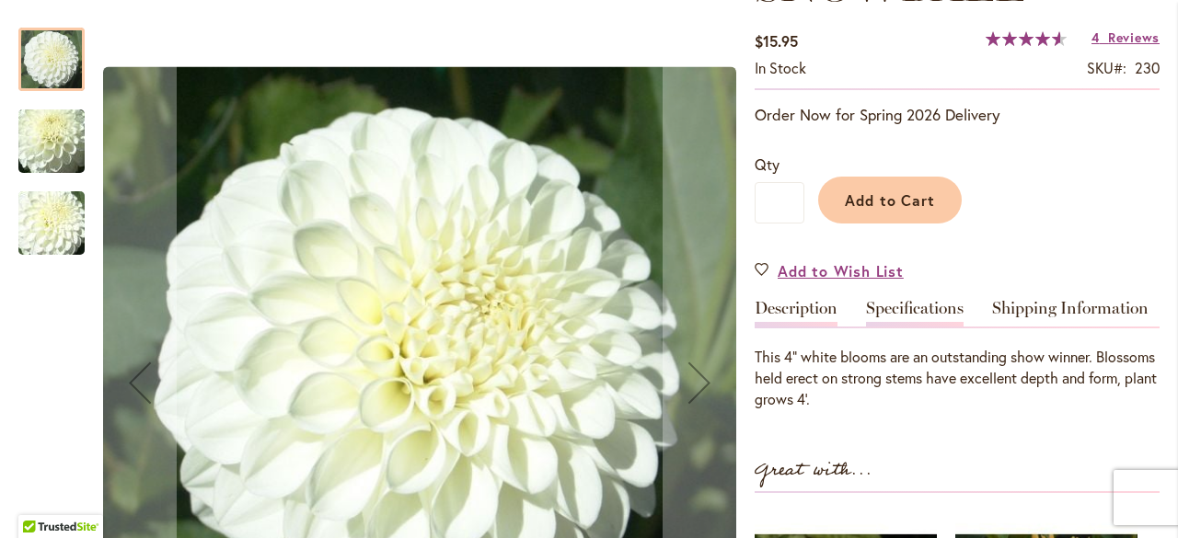
click at [903, 305] on link "Specifications" at bounding box center [915, 313] width 98 height 27
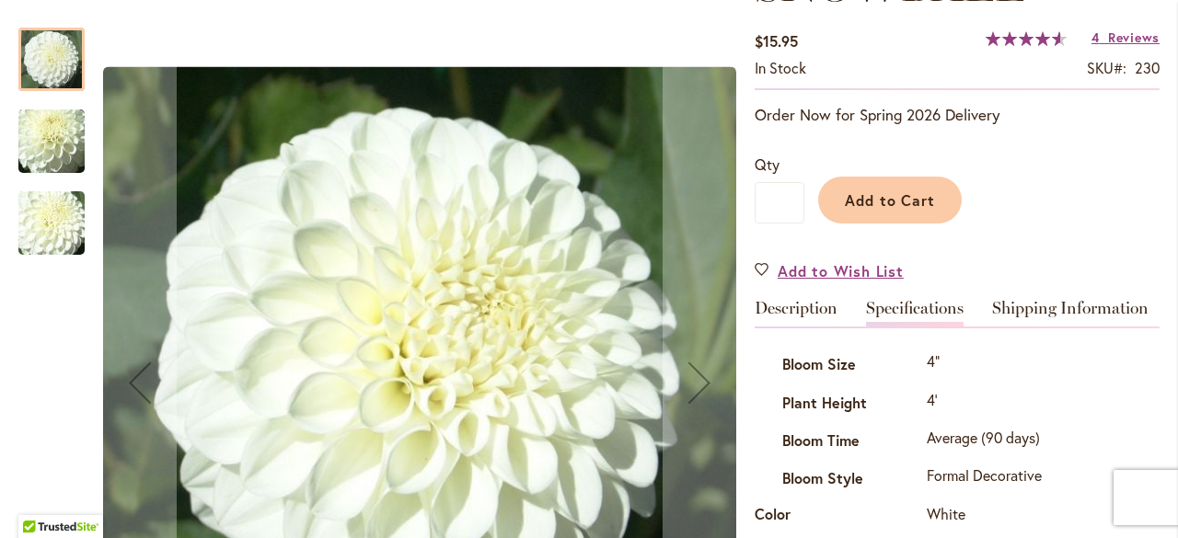
scroll to position [667, 0]
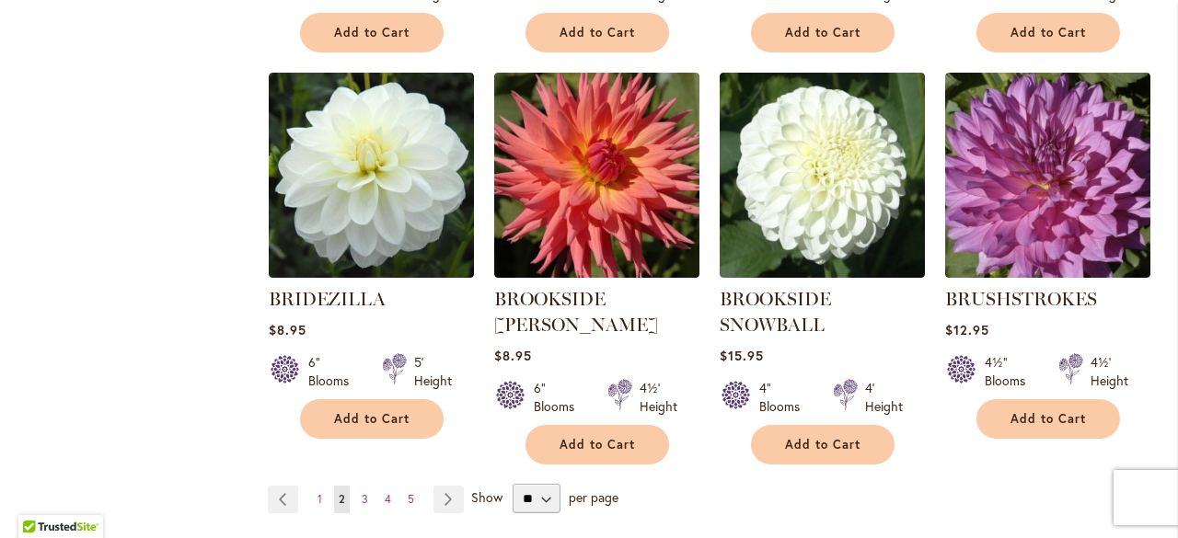
scroll to position [1508, 0]
click at [443, 493] on link "Page Next" at bounding box center [449, 500] width 30 height 28
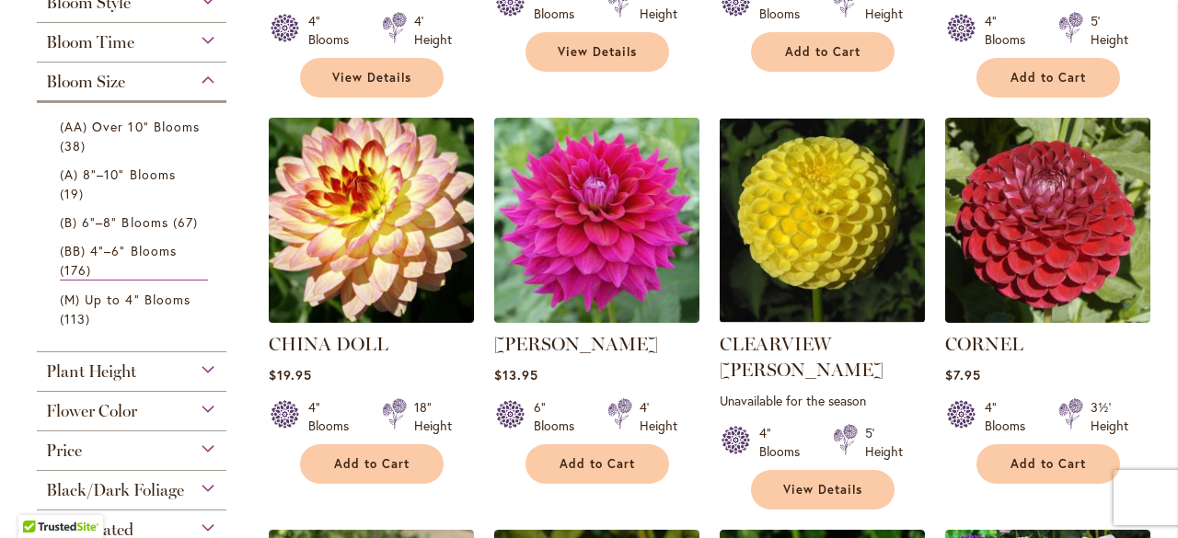
scroll to position [736, 0]
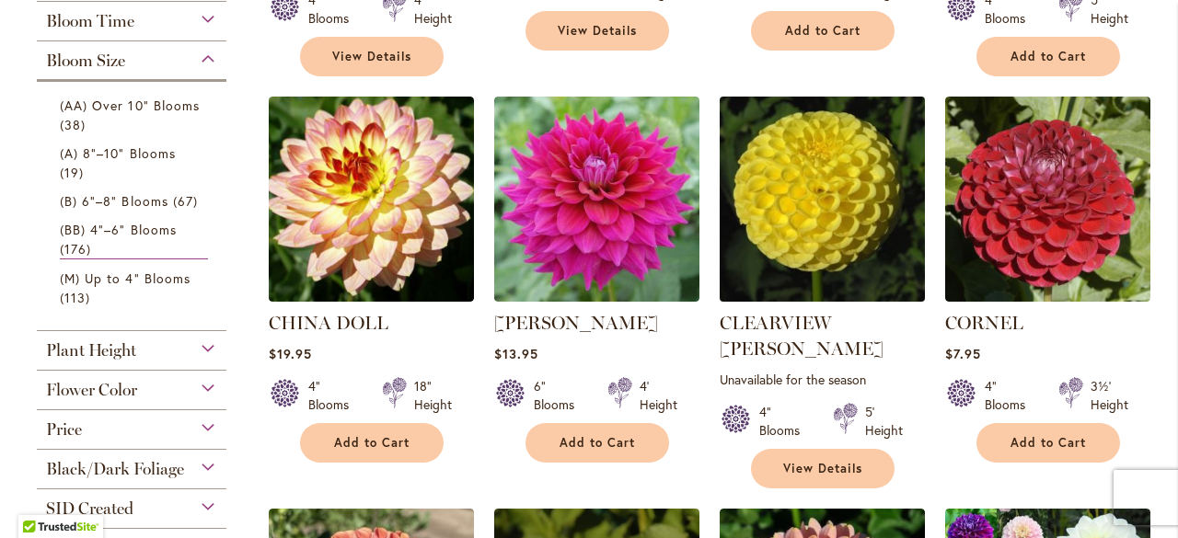
click at [789, 216] on img at bounding box center [821, 198] width 215 height 215
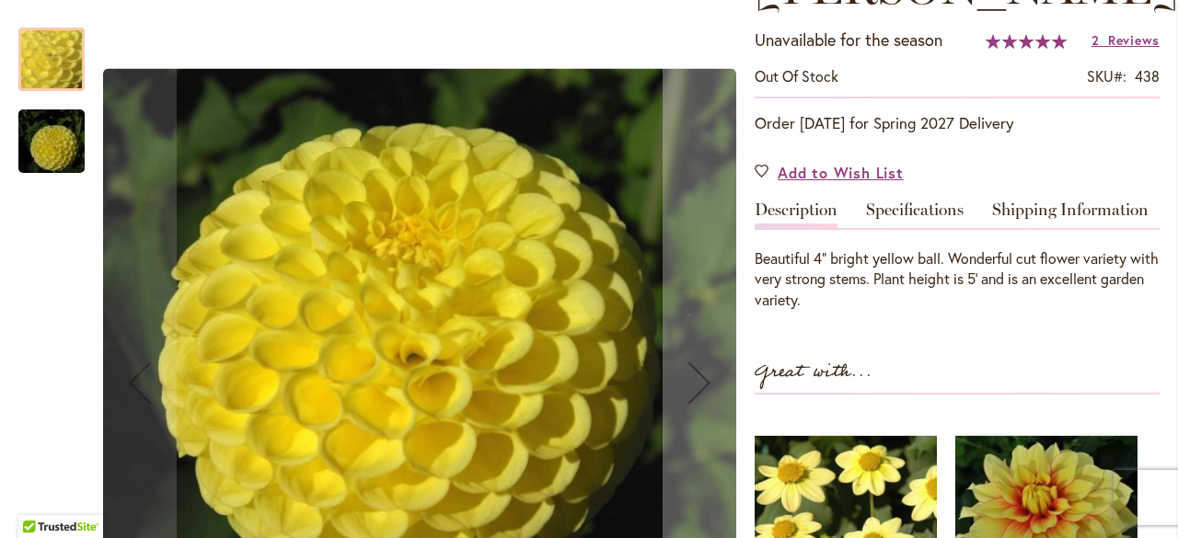
scroll to position [460, 0]
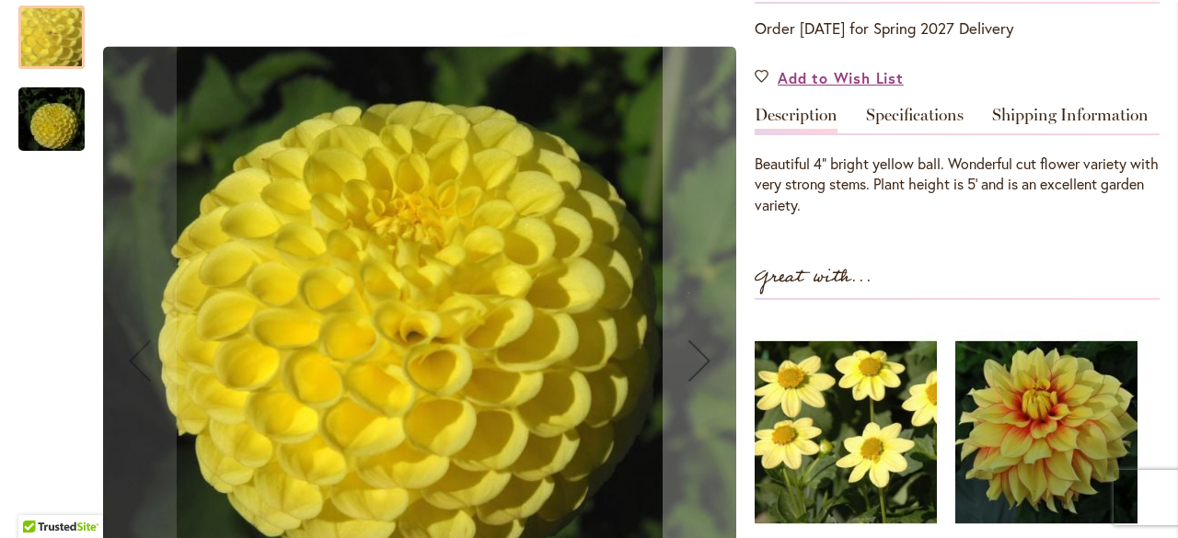
click at [41, 136] on img "CLEARVIEW DANIEL" at bounding box center [51, 119] width 133 height 88
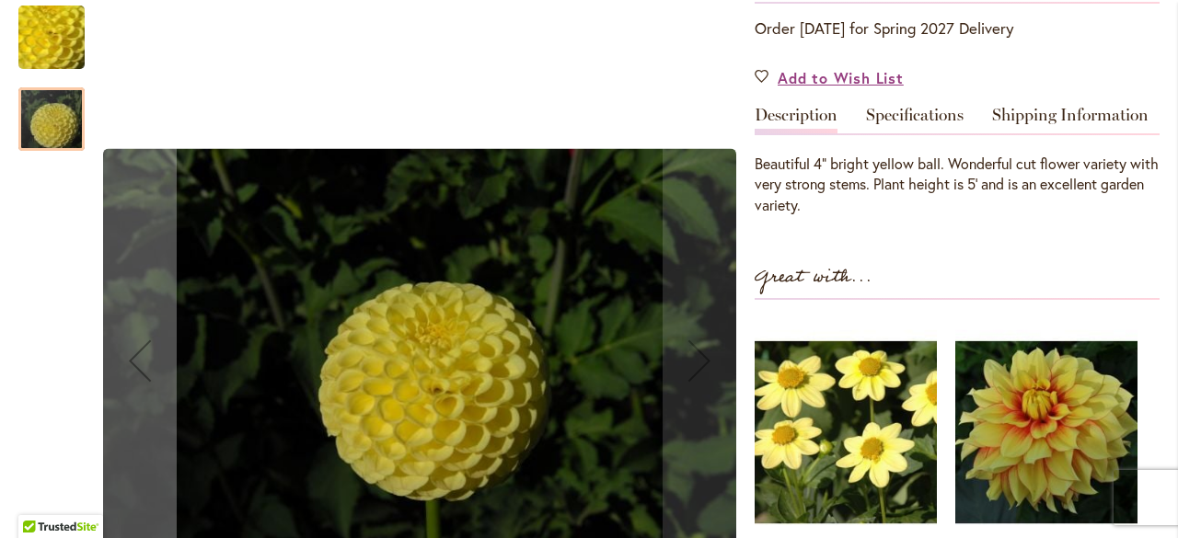
click at [41, 136] on img "CLEARVIEW DANIEL" at bounding box center [51, 119] width 133 height 88
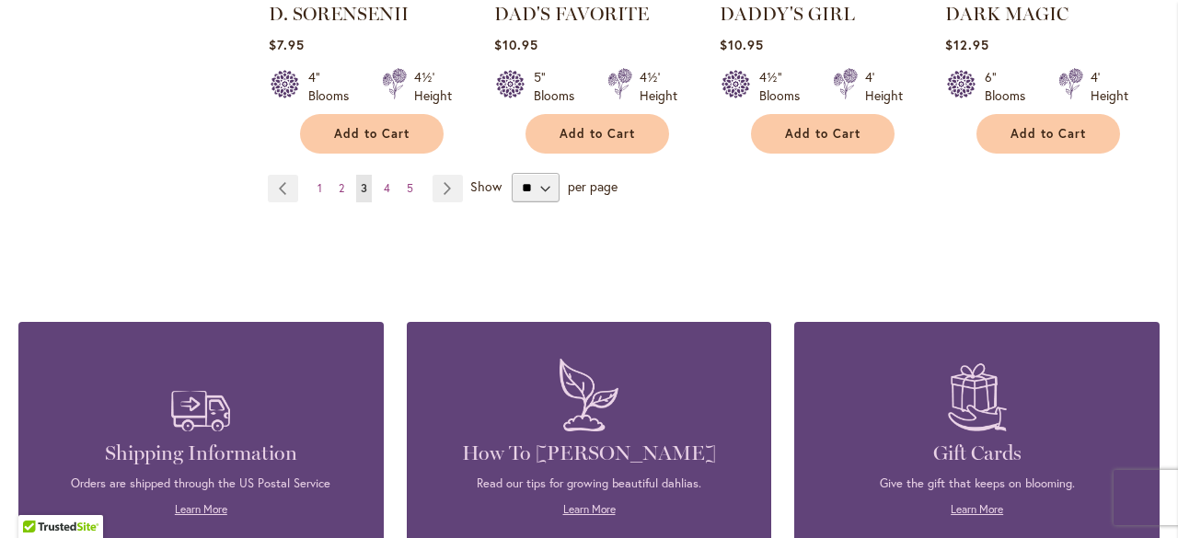
scroll to position [1876, 0]
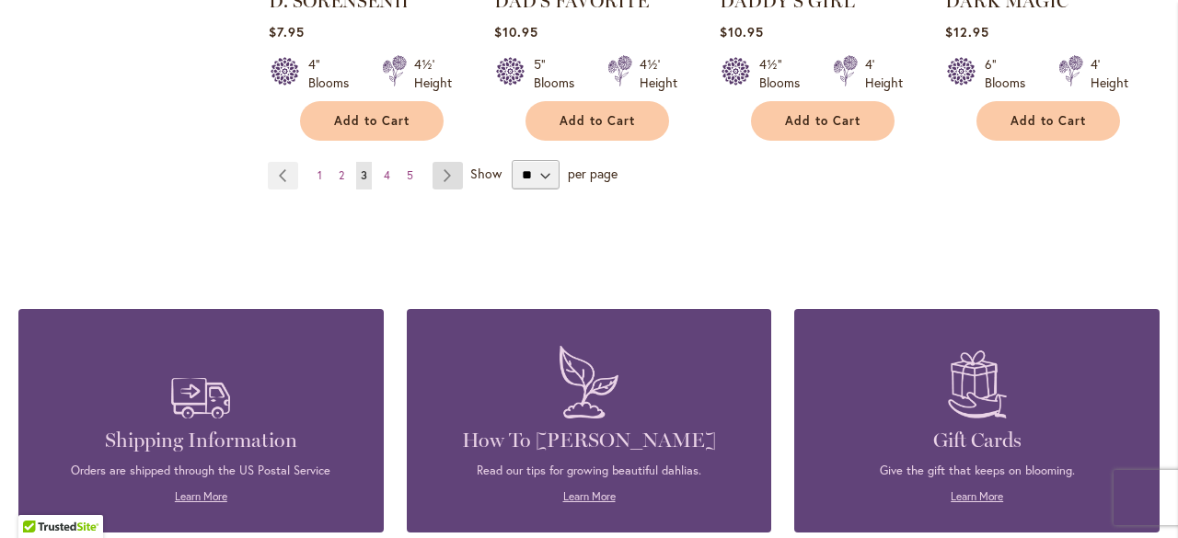
click at [448, 162] on link "Page Next" at bounding box center [448, 176] width 30 height 28
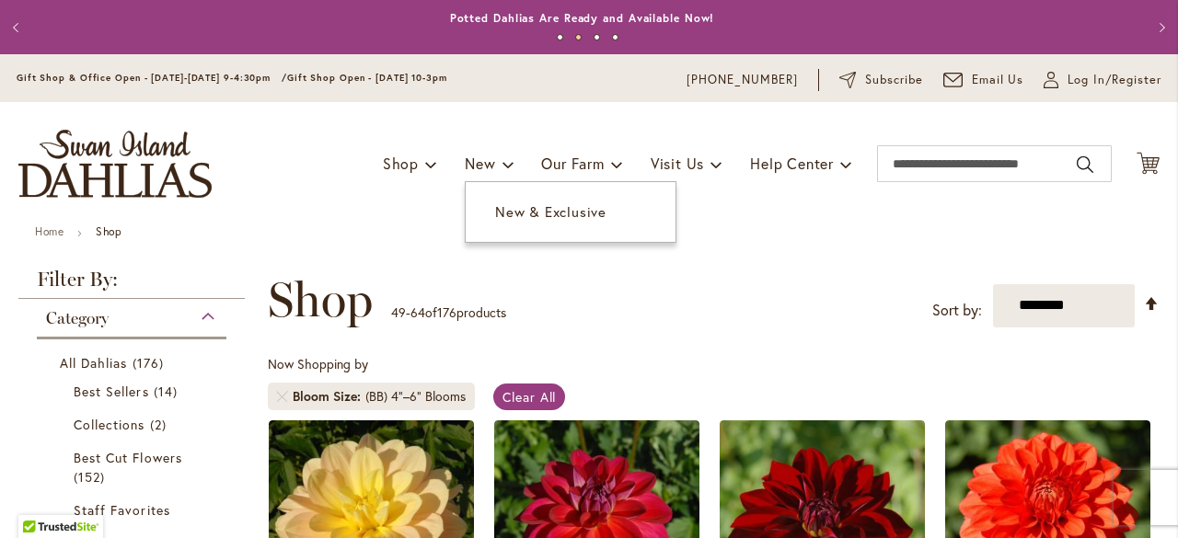
scroll to position [368, 0]
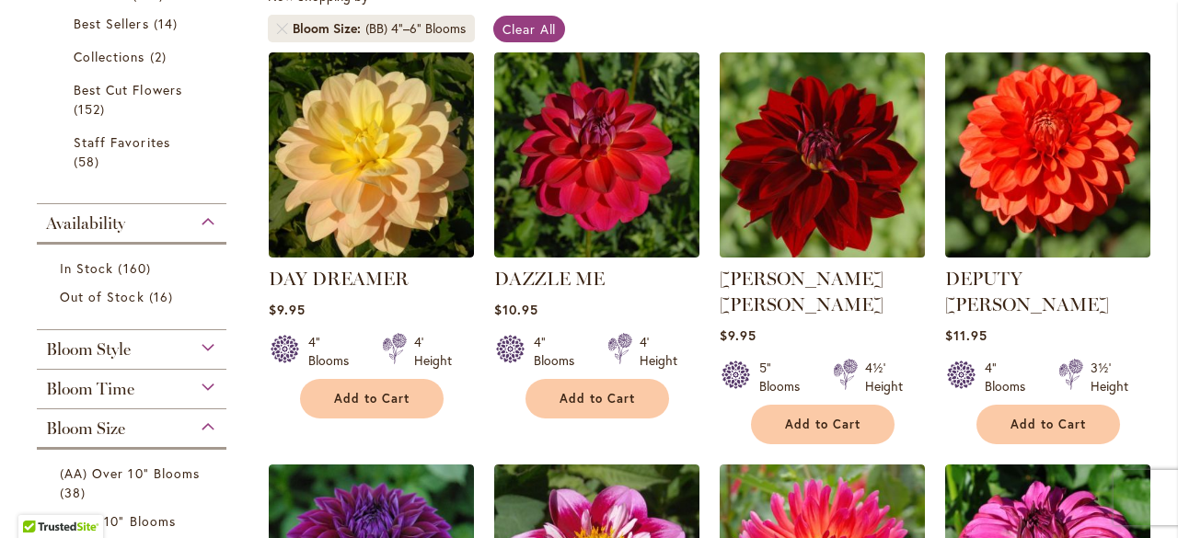
click at [854, 164] on img at bounding box center [821, 154] width 215 height 215
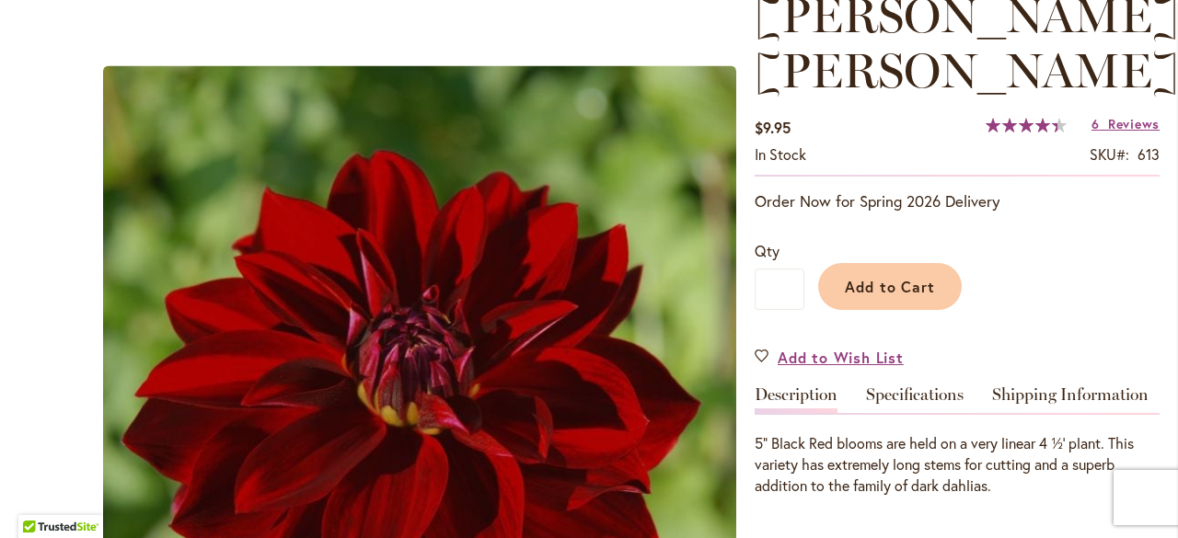
scroll to position [368, 0]
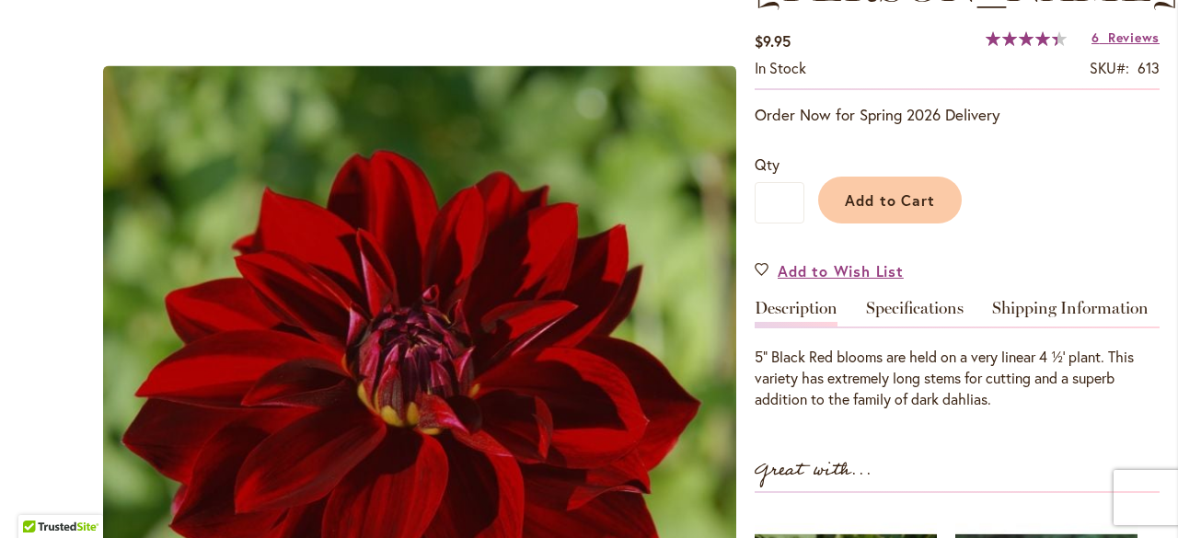
click at [914, 242] on div "[PERSON_NAME] [PERSON_NAME] $9.95 In stock SKU 613 Rating: 89 % of 100 6 Review…" at bounding box center [957, 426] width 405 height 1049
click at [914, 300] on link "Specifications" at bounding box center [915, 313] width 98 height 27
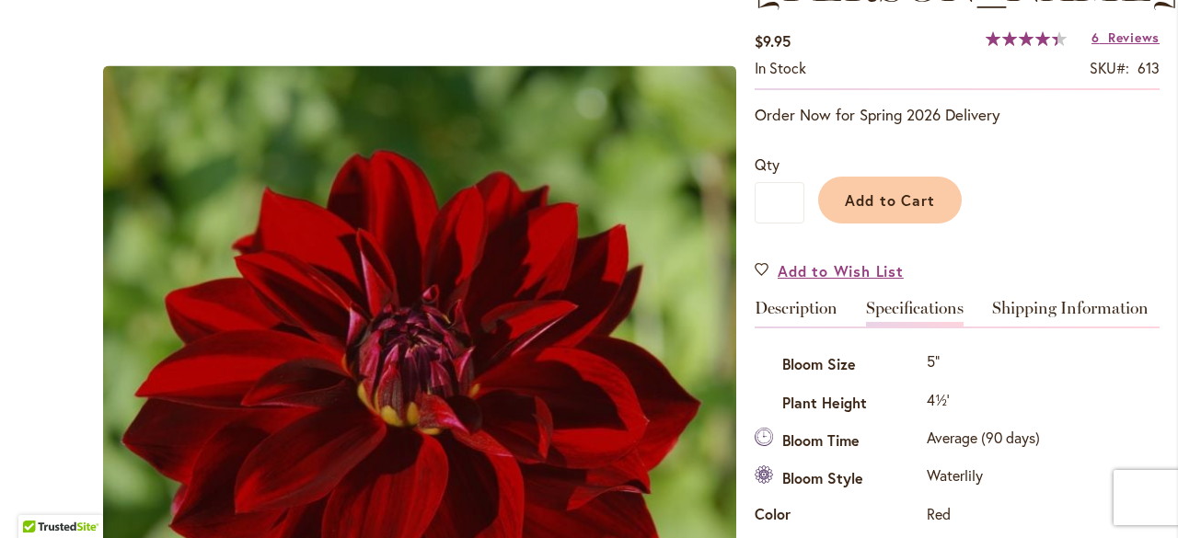
scroll to position [612, 0]
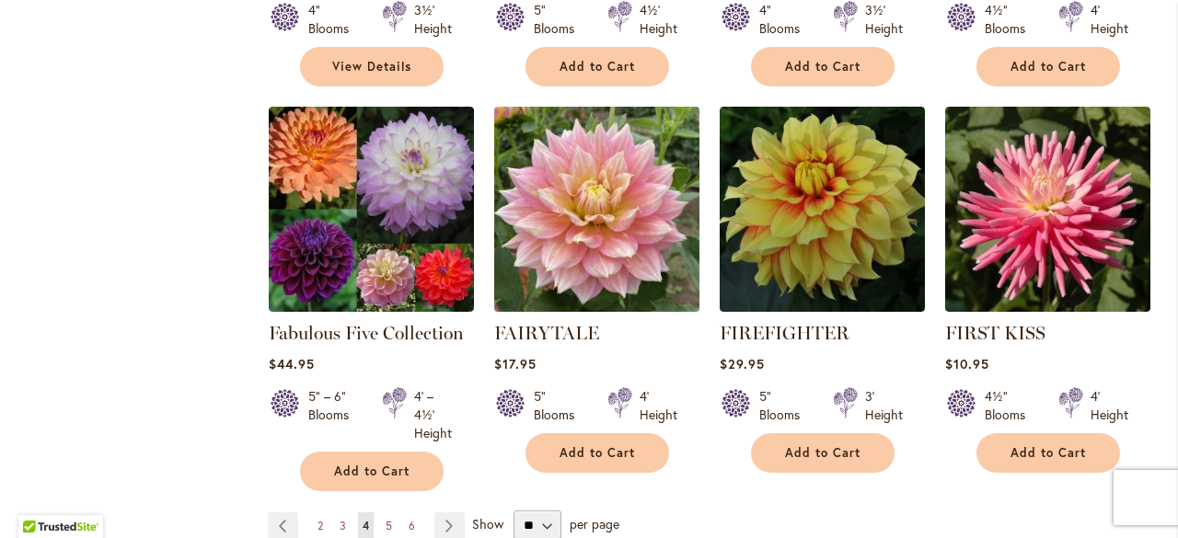
scroll to position [1508, 0]
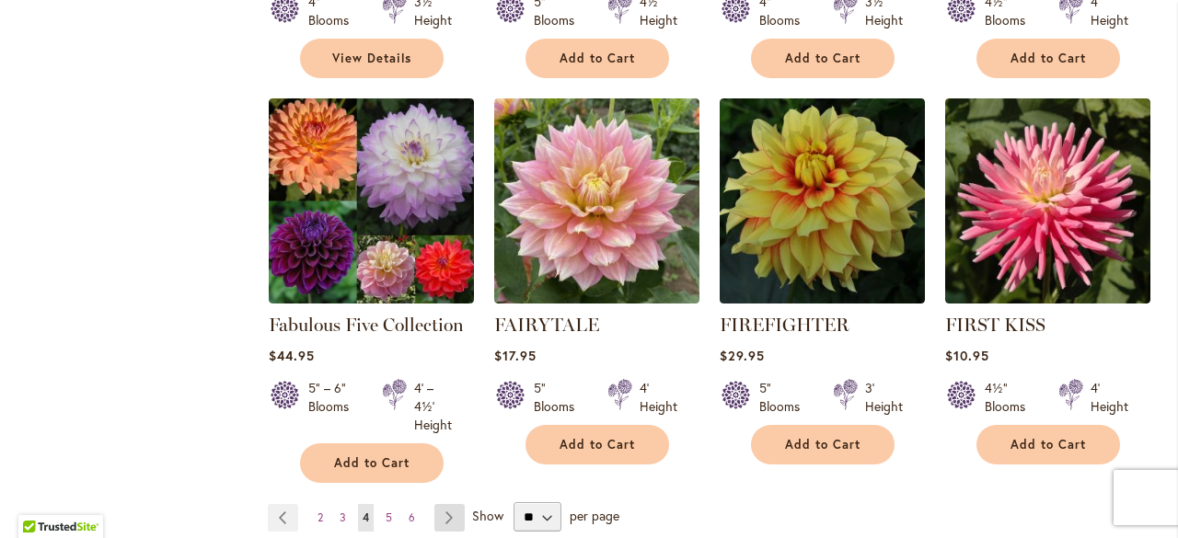
click at [441, 504] on link "Page Next" at bounding box center [449, 518] width 30 height 28
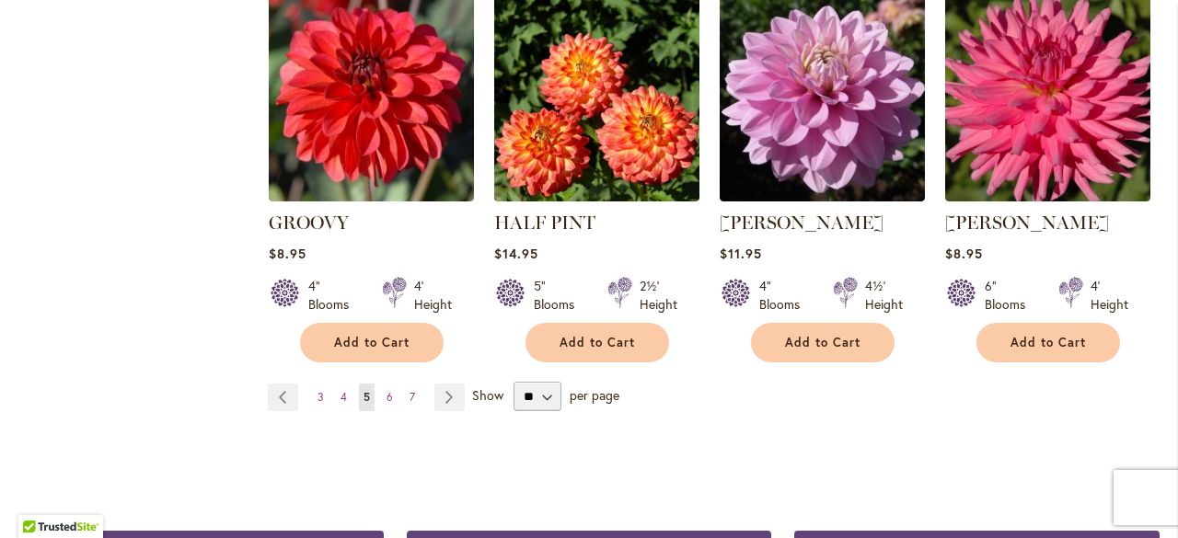
scroll to position [1657, 0]
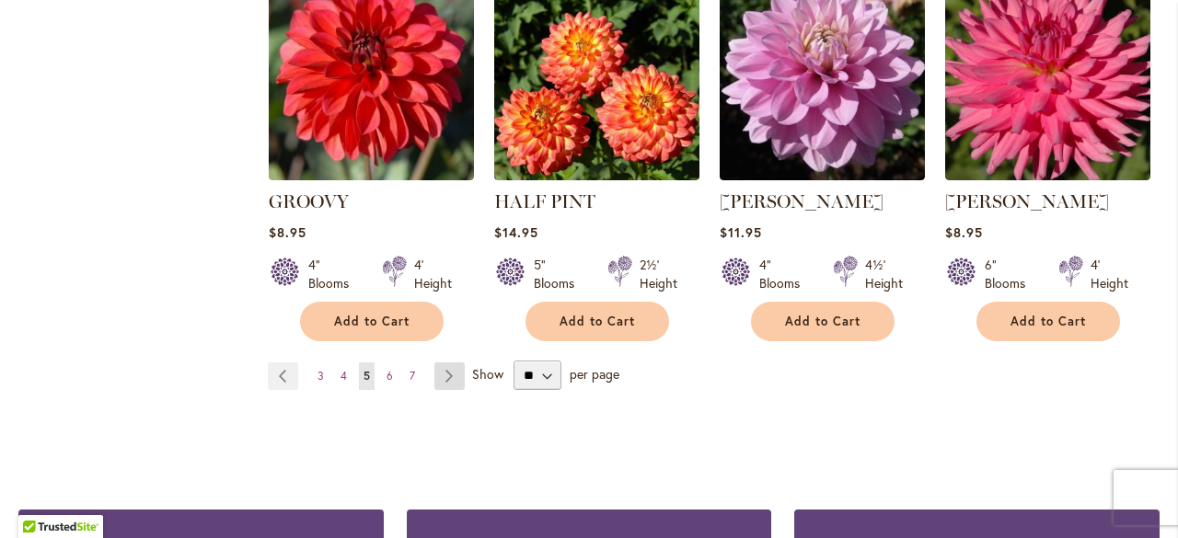
click at [446, 363] on link "Page Next" at bounding box center [449, 377] width 30 height 28
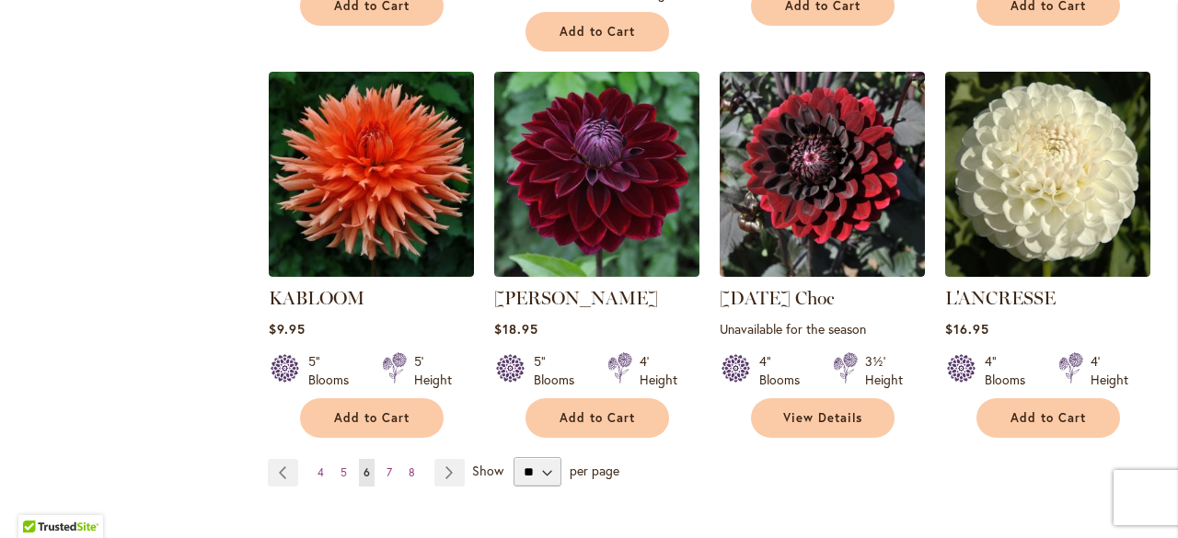
scroll to position [1600, 0]
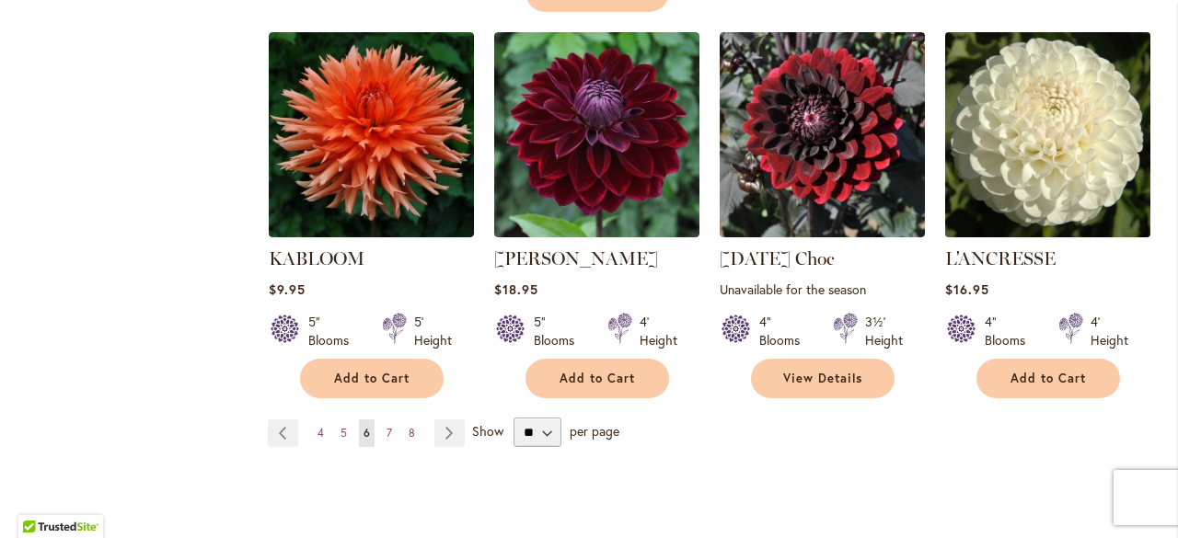
click at [1028, 143] on img at bounding box center [1047, 134] width 215 height 215
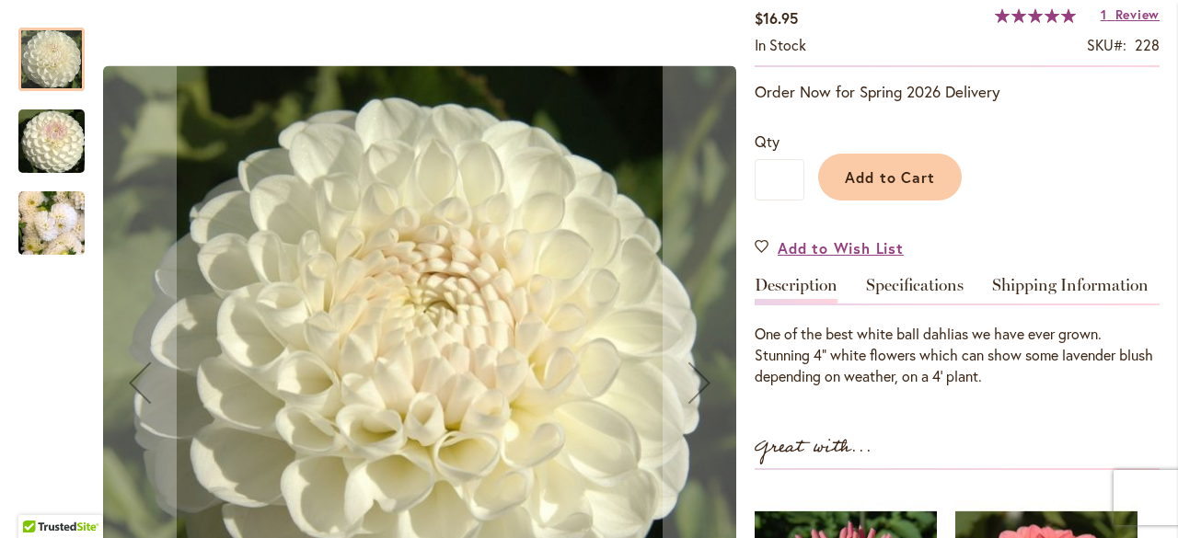
scroll to position [368, 0]
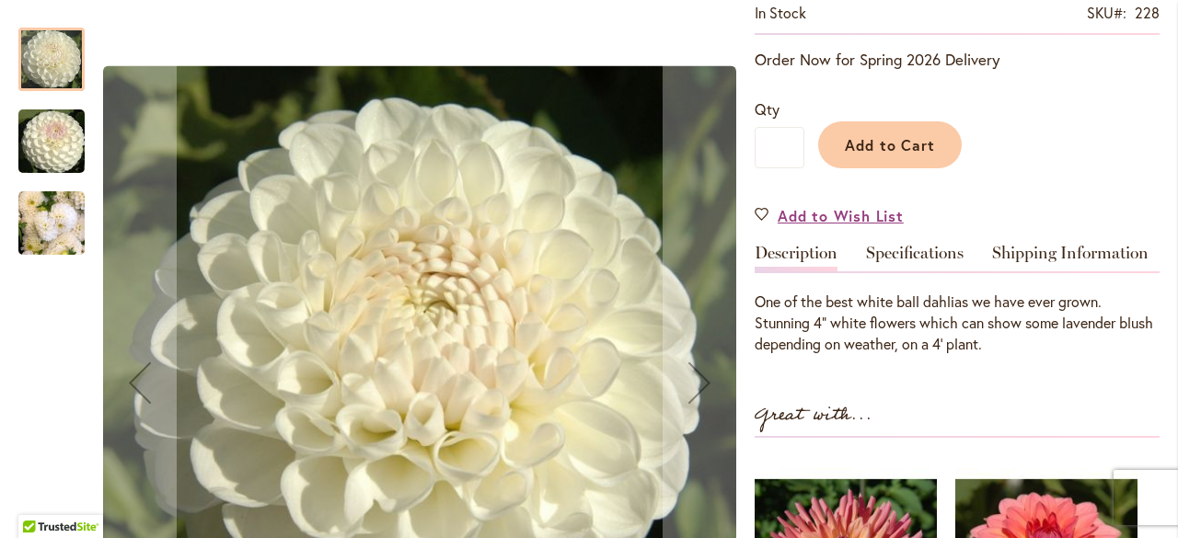
click at [54, 222] on img "L'ANCRESSE" at bounding box center [51, 223] width 66 height 88
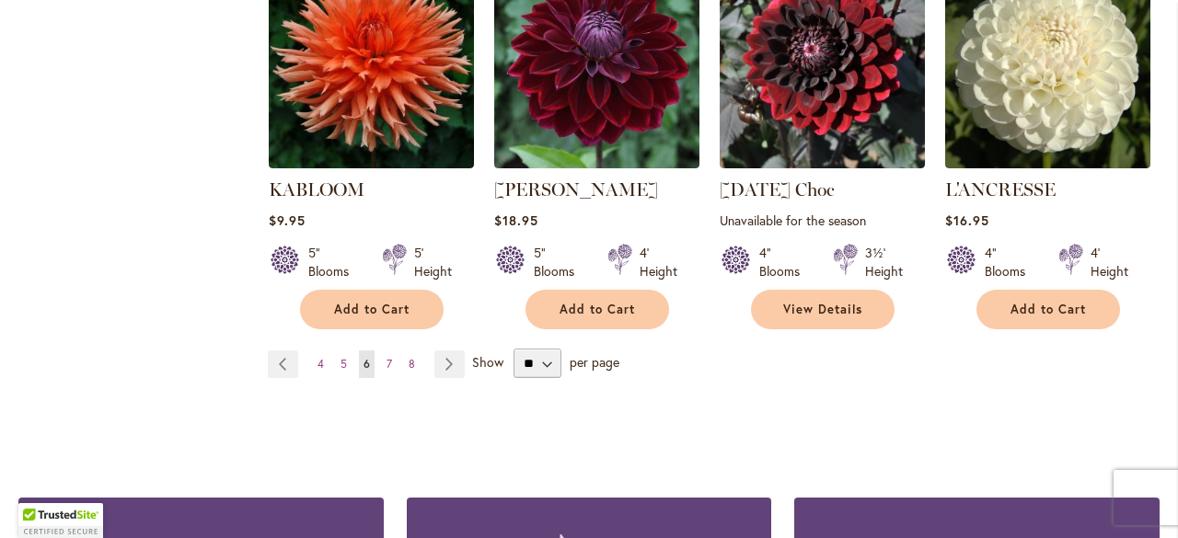
scroll to position [1749, 0]
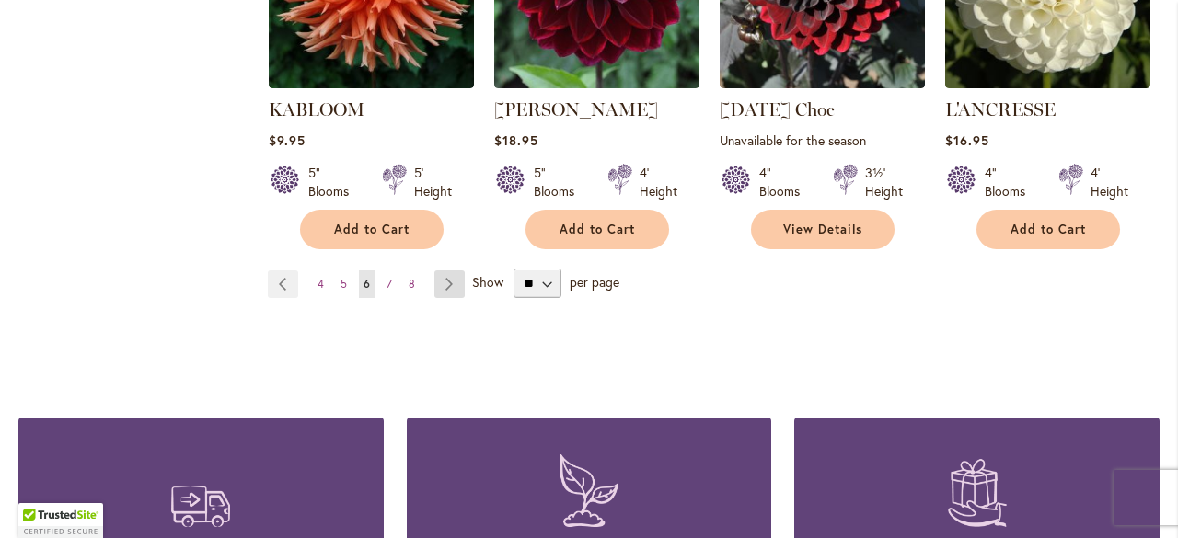
click at [440, 271] on link "Page Next" at bounding box center [449, 285] width 30 height 28
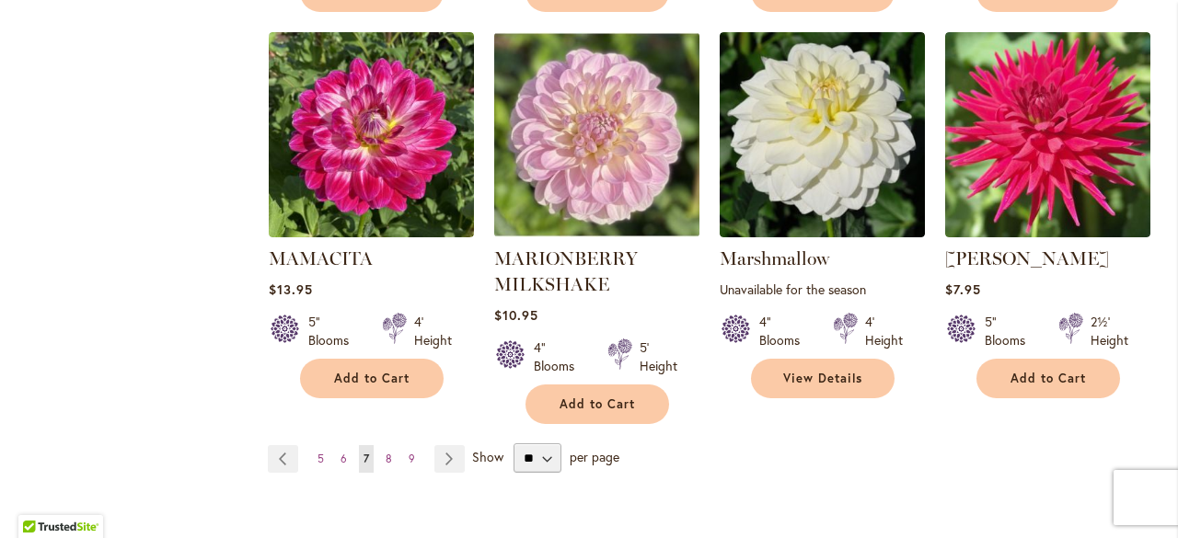
scroll to position [1692, 0]
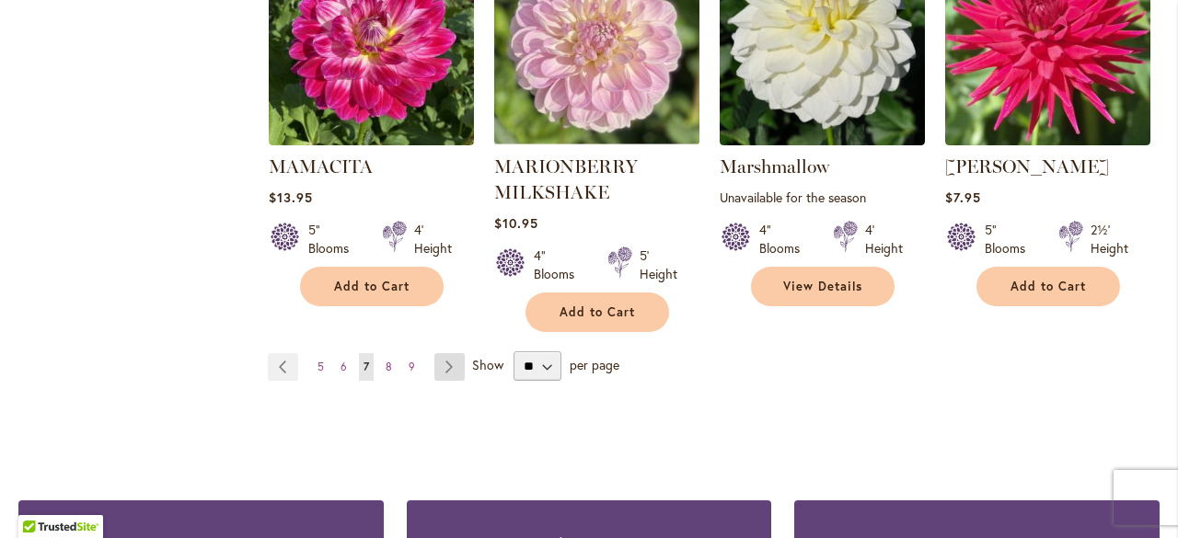
click at [446, 353] on link "Page Next" at bounding box center [449, 367] width 30 height 28
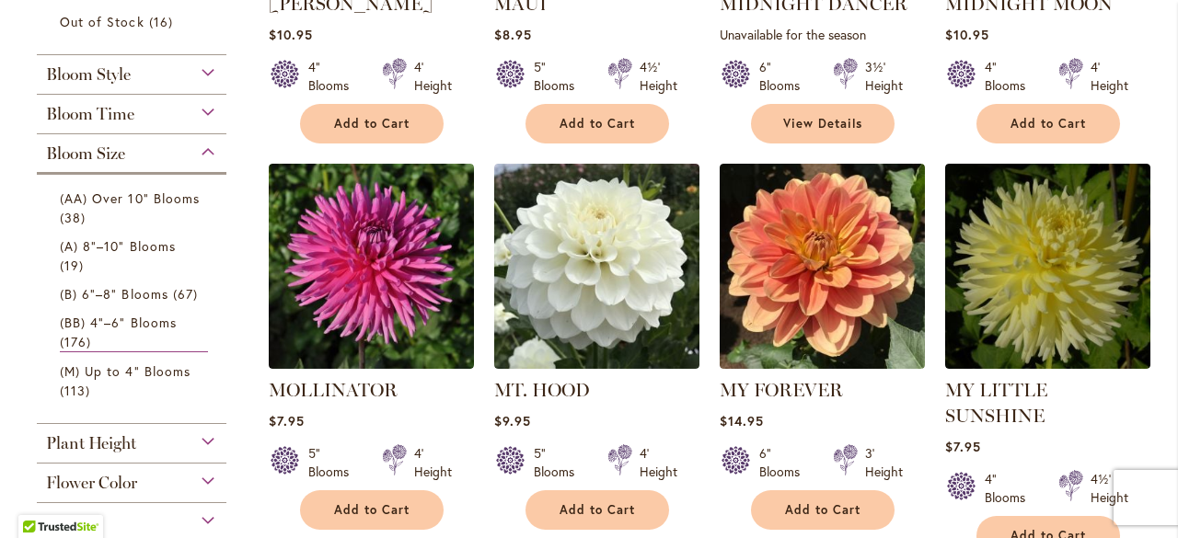
scroll to position [644, 0]
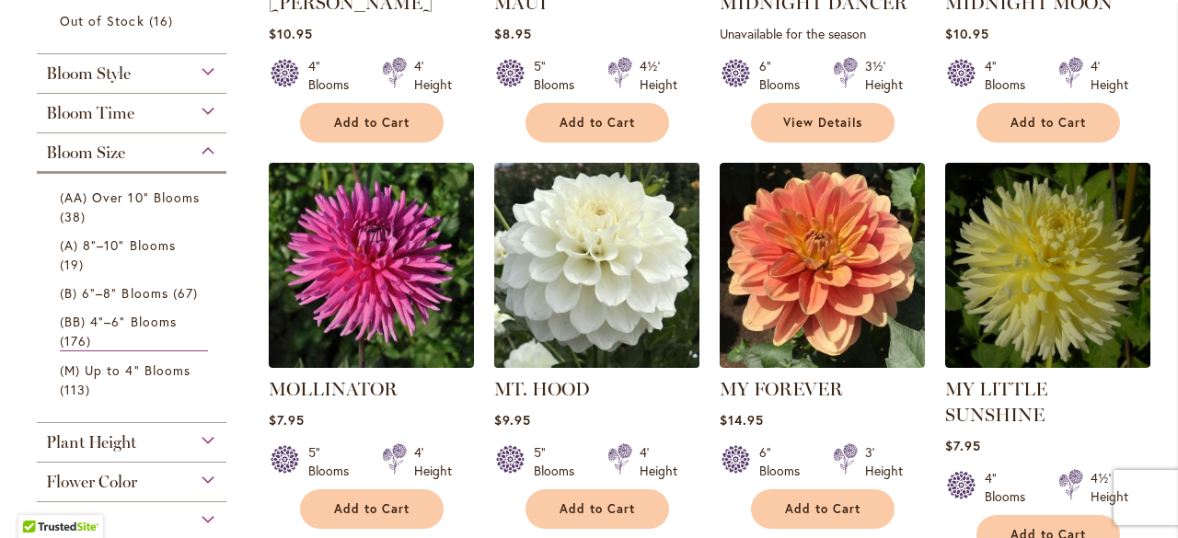
click at [610, 265] on img at bounding box center [596, 264] width 215 height 215
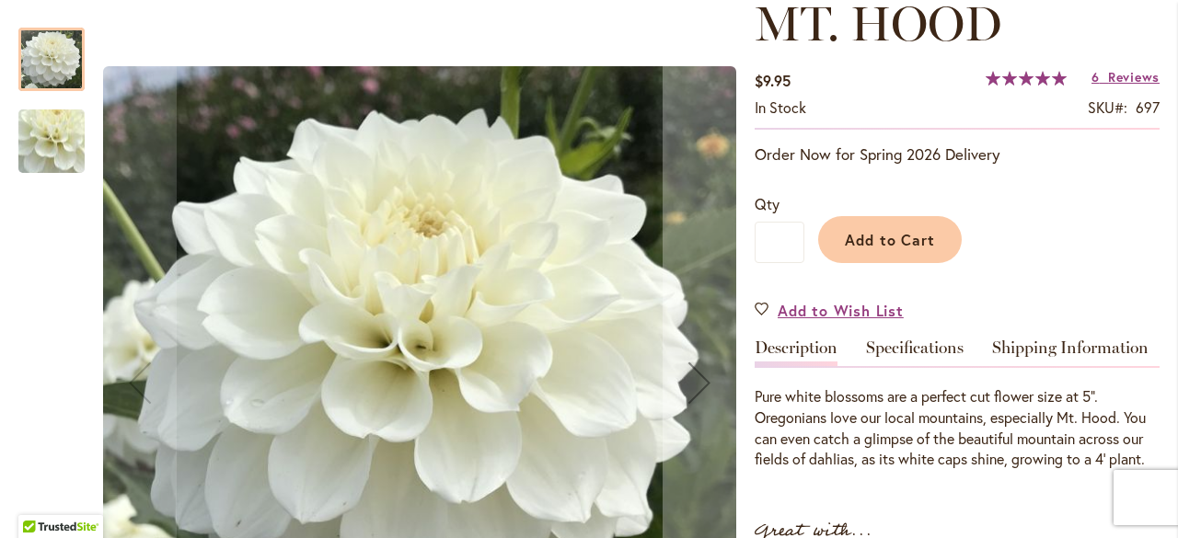
scroll to position [368, 0]
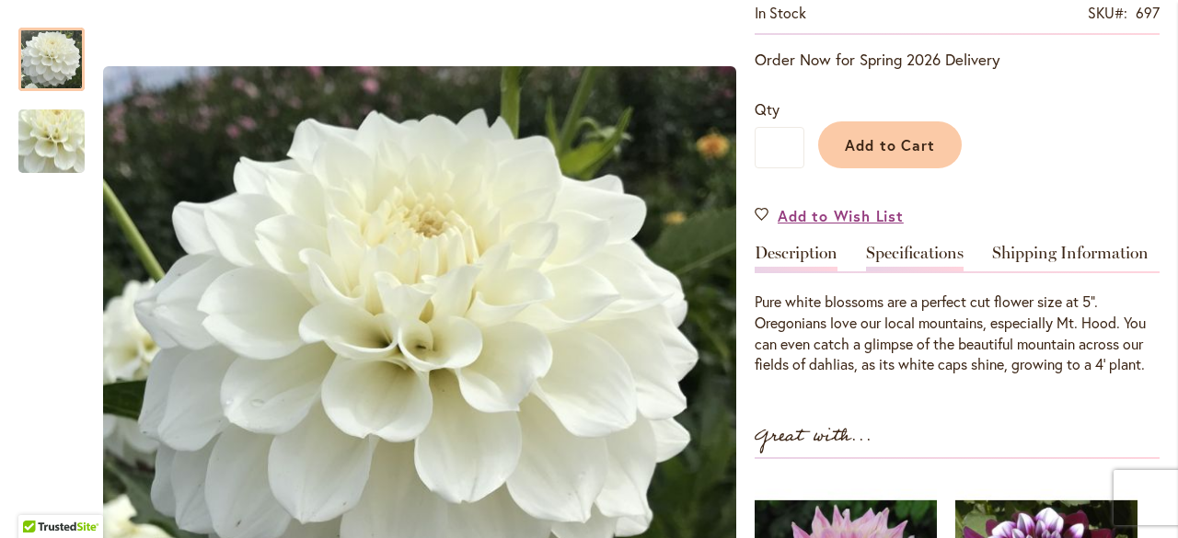
click at [898, 250] on link "Specifications" at bounding box center [915, 258] width 98 height 27
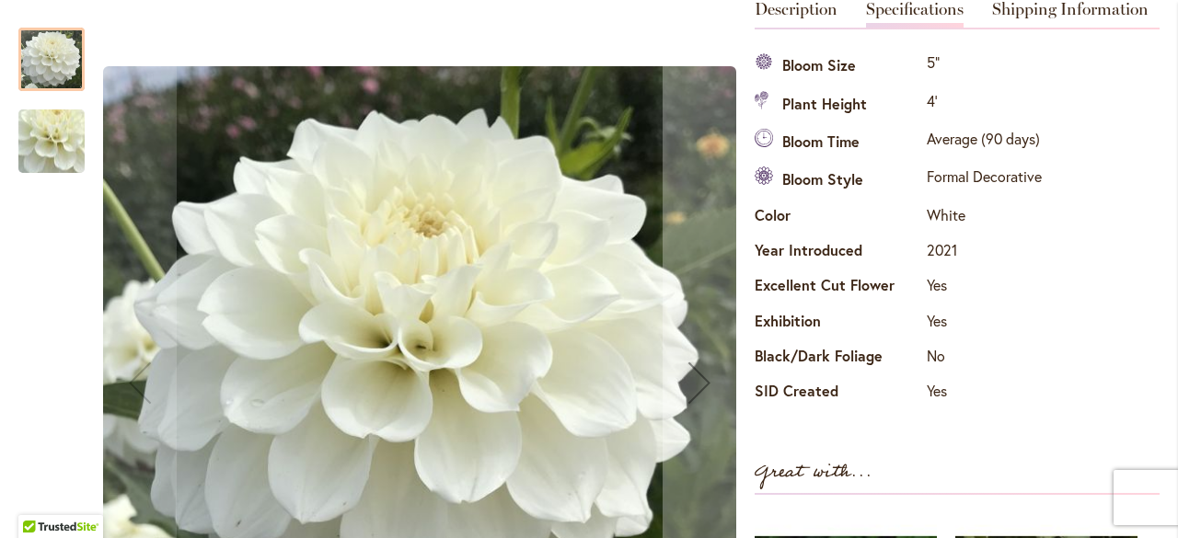
click at [42, 146] on img "MT. HOOD" at bounding box center [51, 141] width 133 height 122
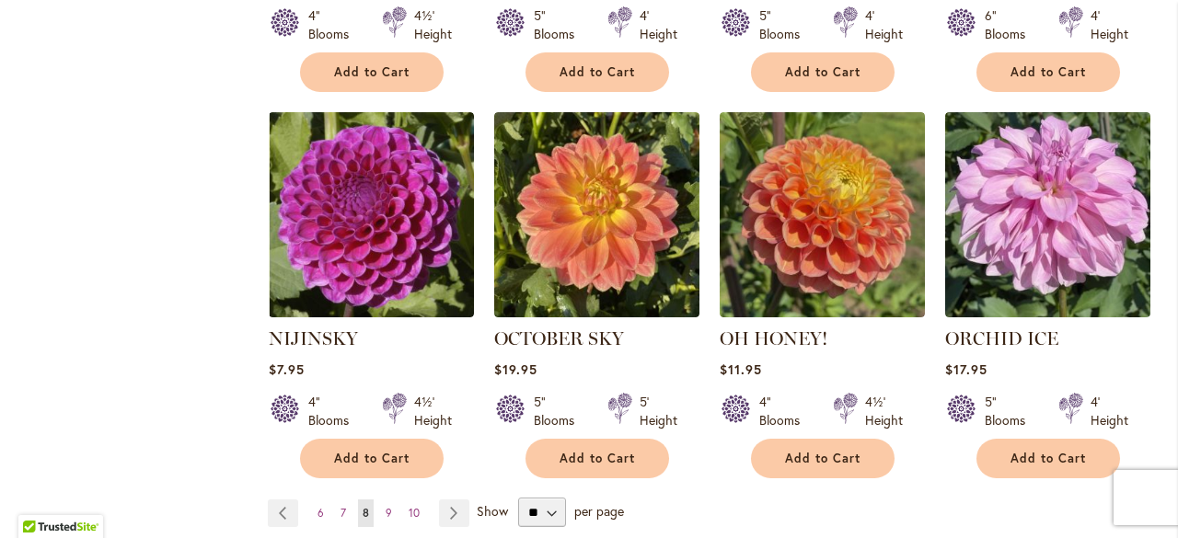
scroll to position [1600, 0]
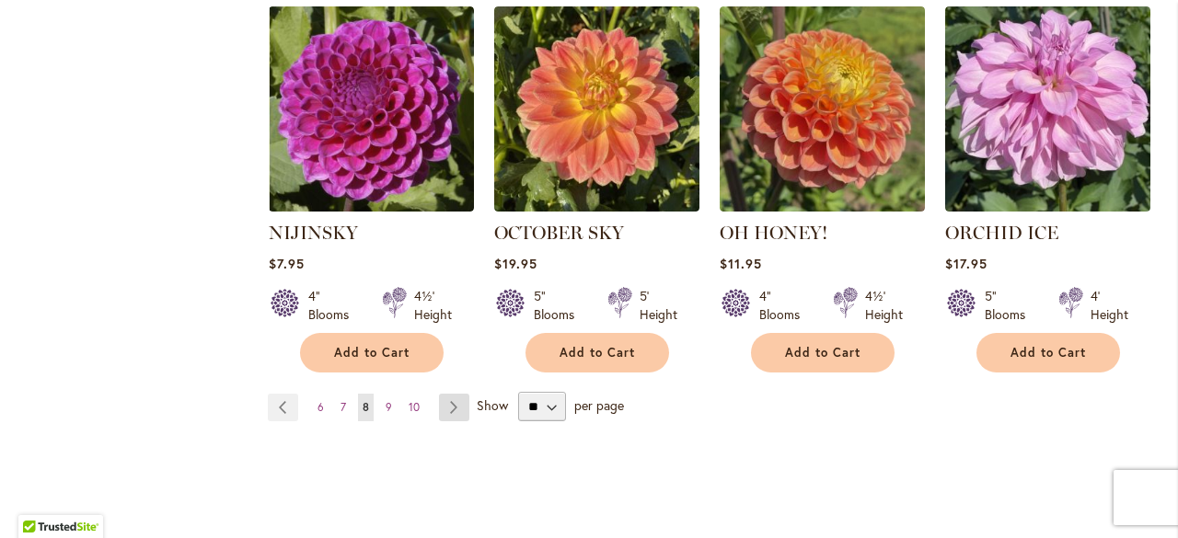
click at [456, 394] on link "Page Next" at bounding box center [454, 408] width 30 height 28
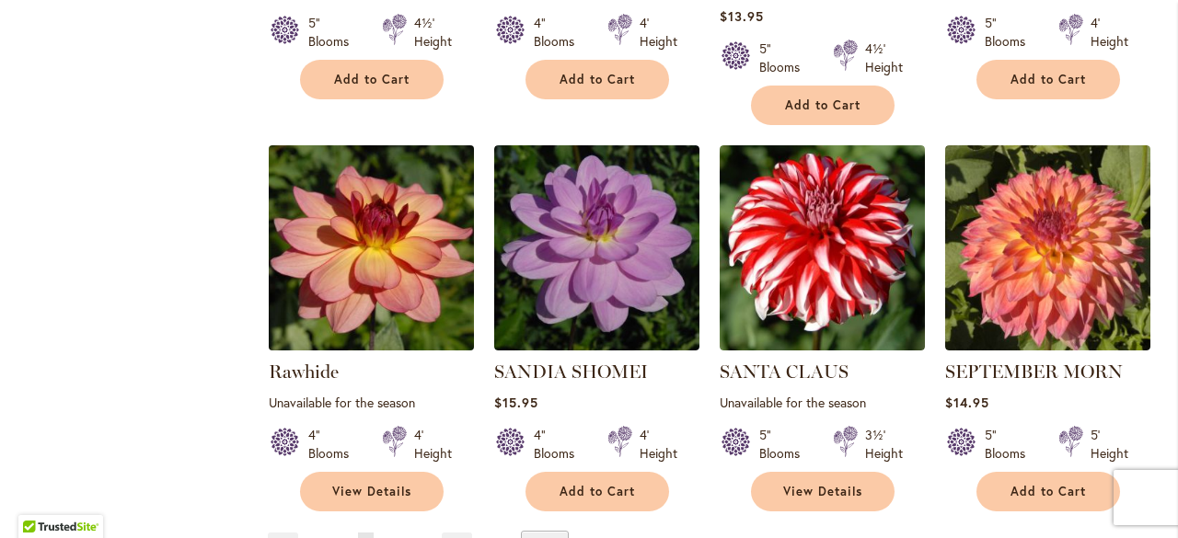
scroll to position [1565, 0]
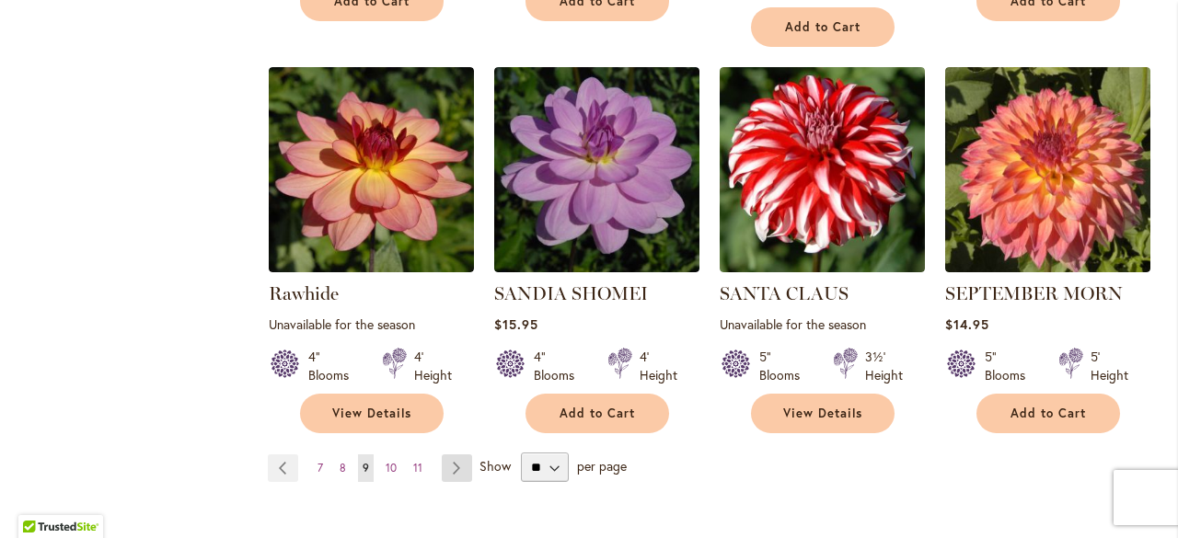
click at [455, 469] on link "Page Next" at bounding box center [457, 469] width 30 height 28
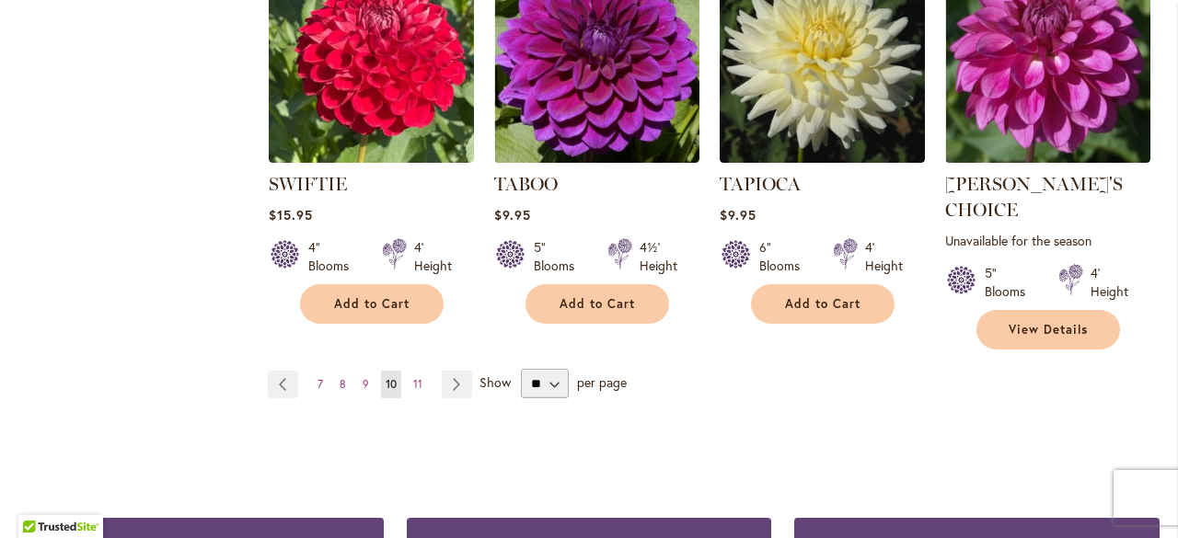
scroll to position [1749, 0]
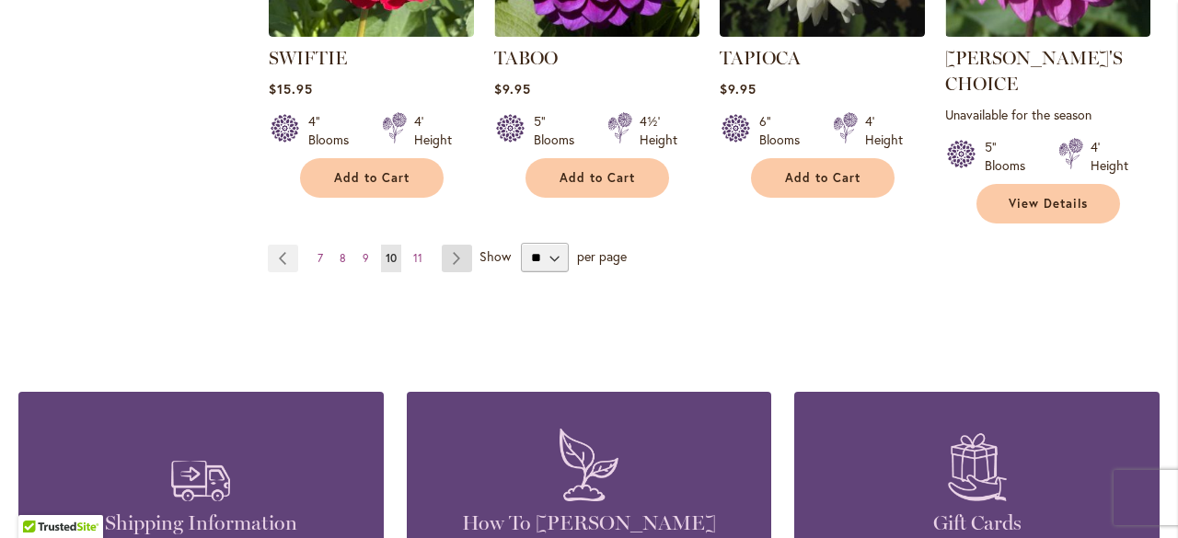
click at [450, 245] on link "Page Next" at bounding box center [457, 259] width 30 height 28
